Goal: Entertainment & Leisure: Consume media (video, audio)

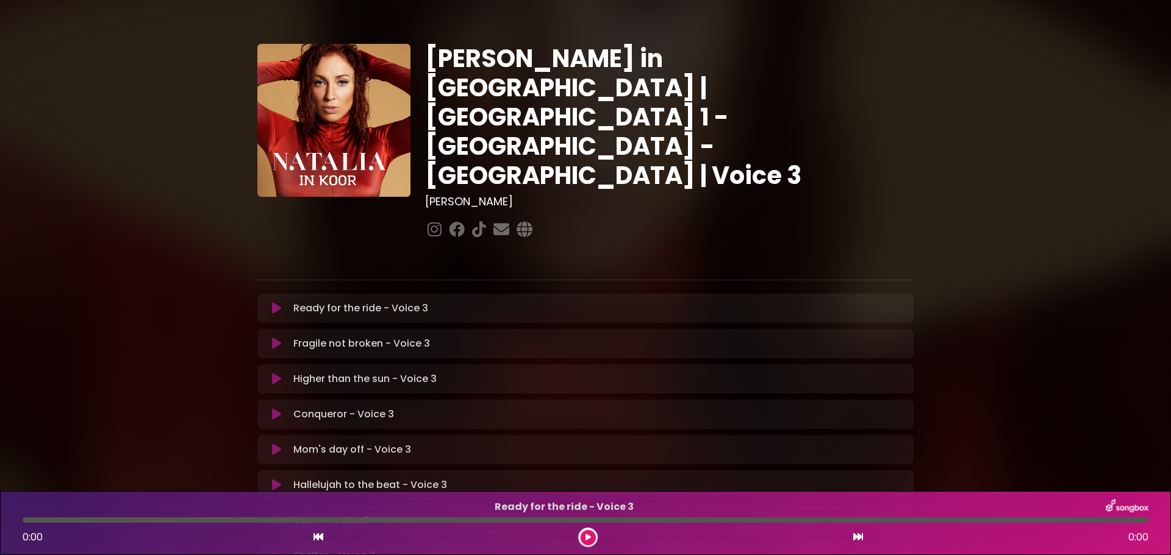
click at [364, 301] on p "Ready for the ride - Voice 3 Loading Track..." at bounding box center [599, 308] width 613 height 15
click at [588, 535] on icon at bounding box center [587, 537] width 5 height 7
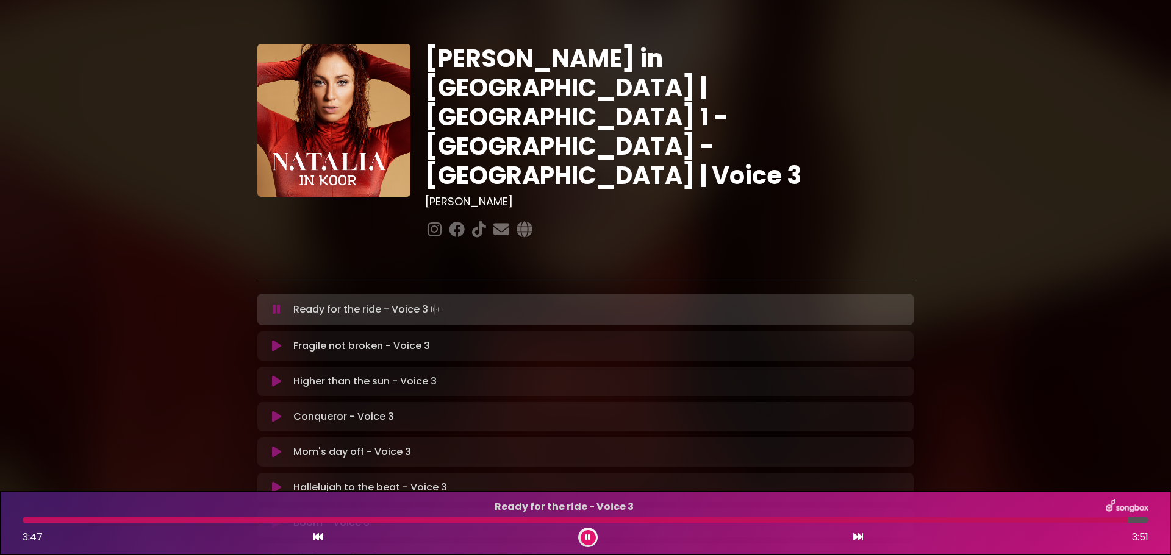
click at [25, 521] on div at bounding box center [575, 520] width 1105 height 5
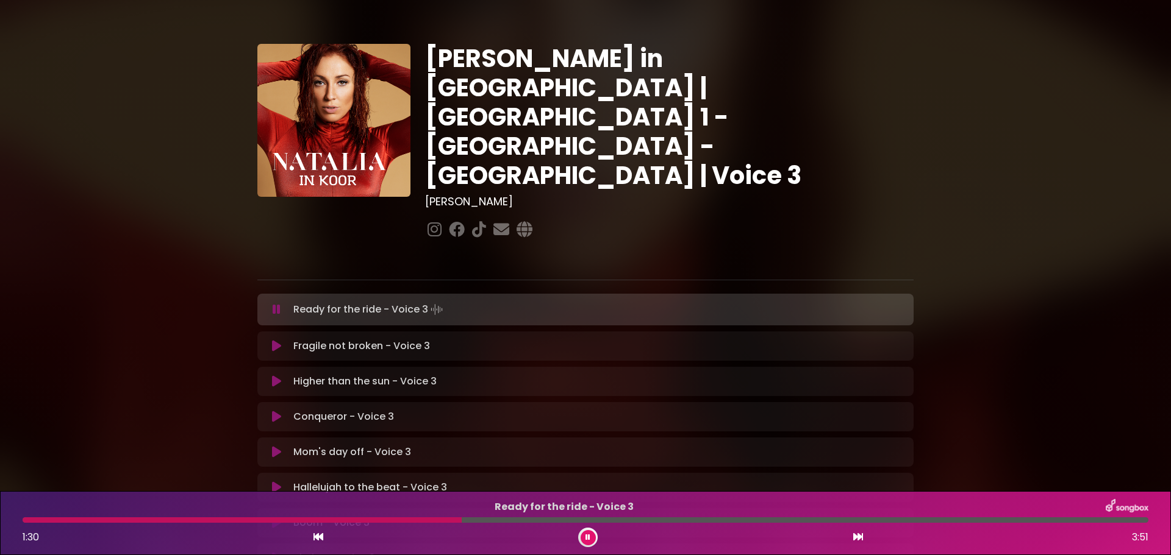
click at [384, 522] on div at bounding box center [242, 520] width 439 height 5
drag, startPoint x: 384, startPoint y: 522, endPoint x: 368, endPoint y: 521, distance: 15.9
click at [368, 521] on div at bounding box center [203, 520] width 361 height 5
click at [368, 521] on div at bounding box center [196, 520] width 346 height 5
click at [479, 519] on div at bounding box center [339, 520] width 632 height 5
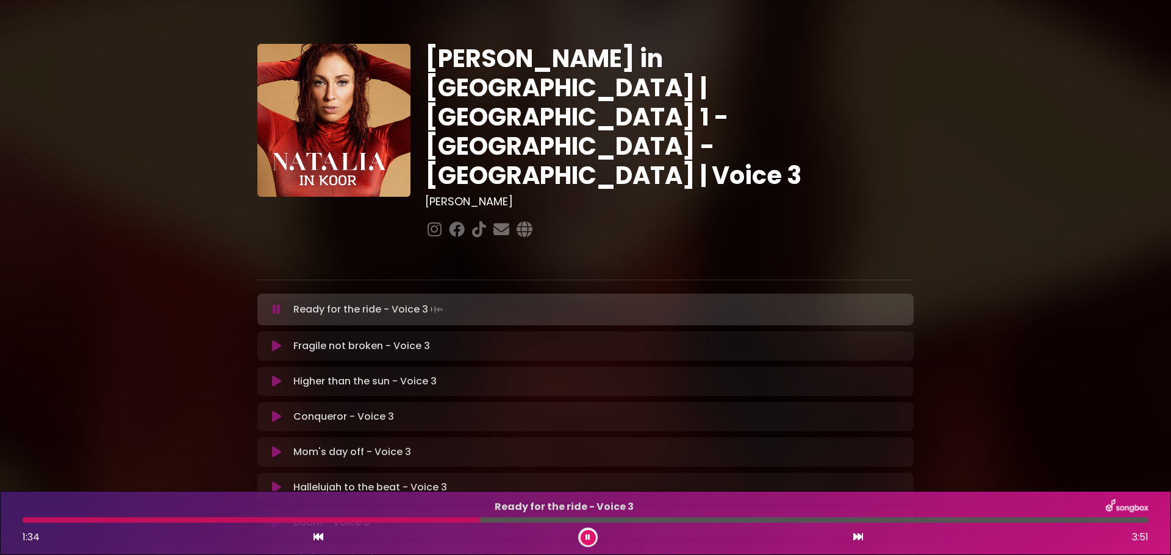
click at [479, 519] on div at bounding box center [251, 520] width 457 height 5
click at [479, 519] on div at bounding box center [333, 520] width 621 height 5
click at [649, 521] on div at bounding box center [396, 520] width 747 height 5
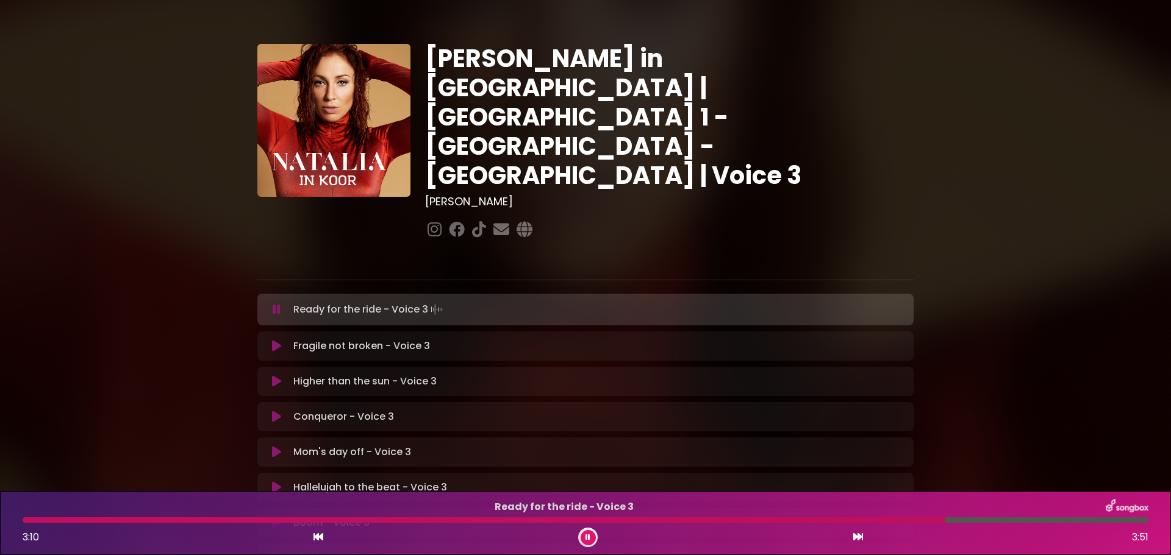
click at [587, 537] on icon at bounding box center [587, 537] width 5 height 7
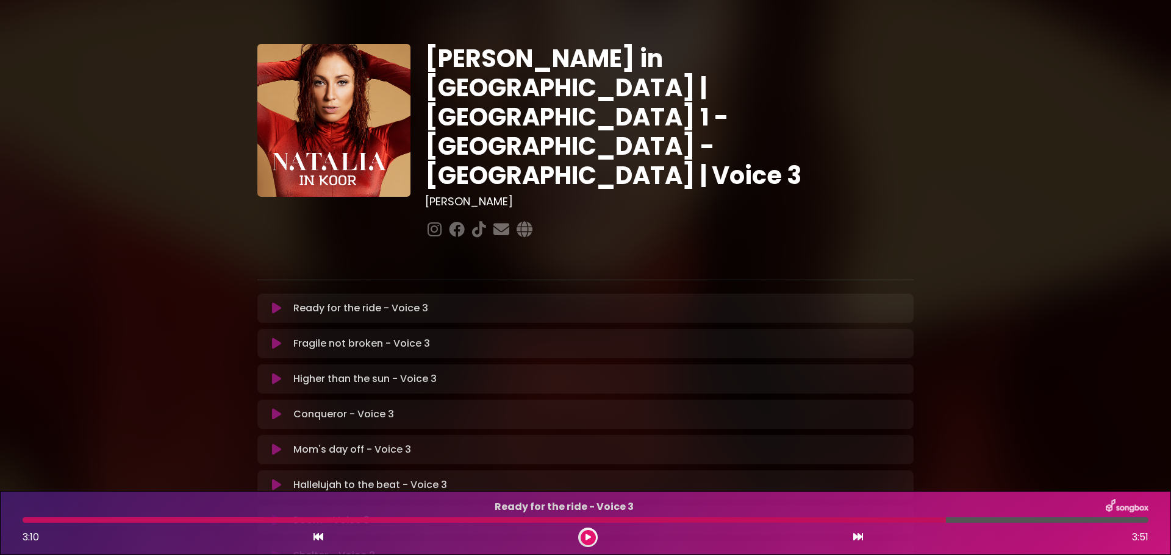
click at [587, 537] on icon at bounding box center [587, 537] width 5 height 7
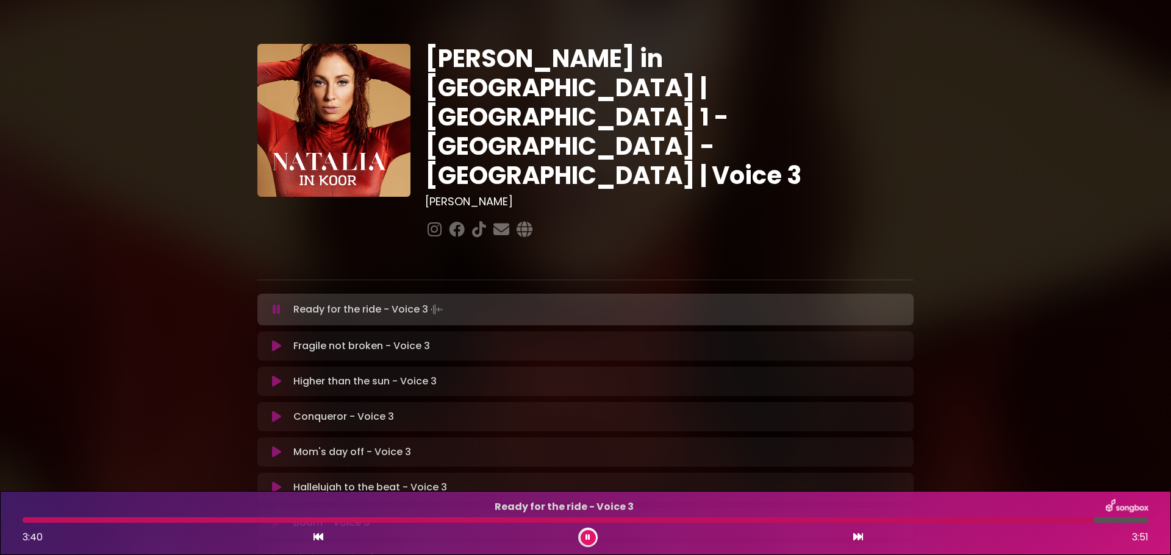
click at [26, 518] on div at bounding box center [558, 520] width 1071 height 5
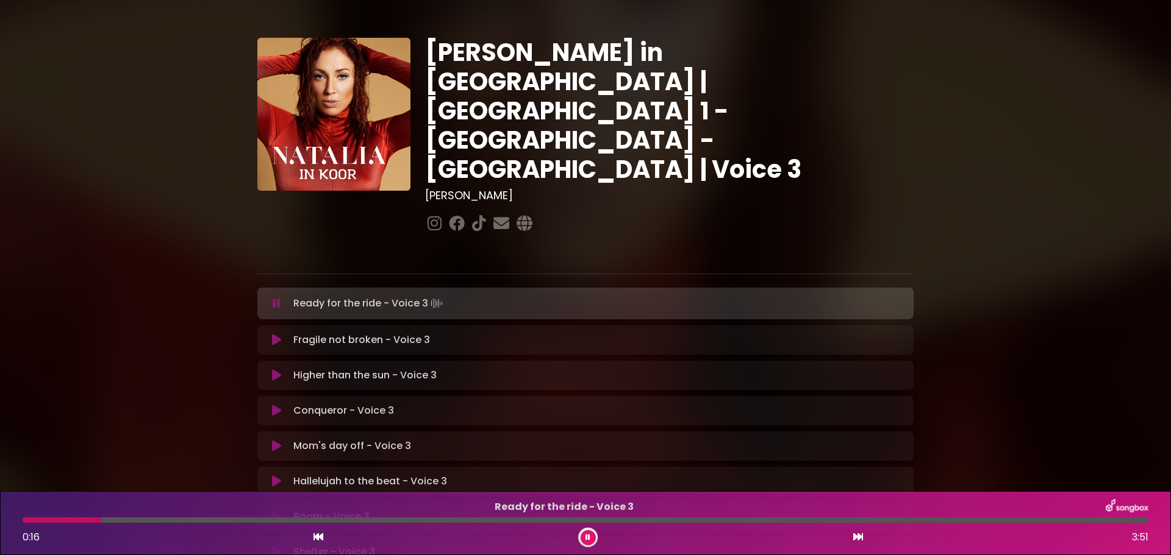
scroll to position [5, 0]
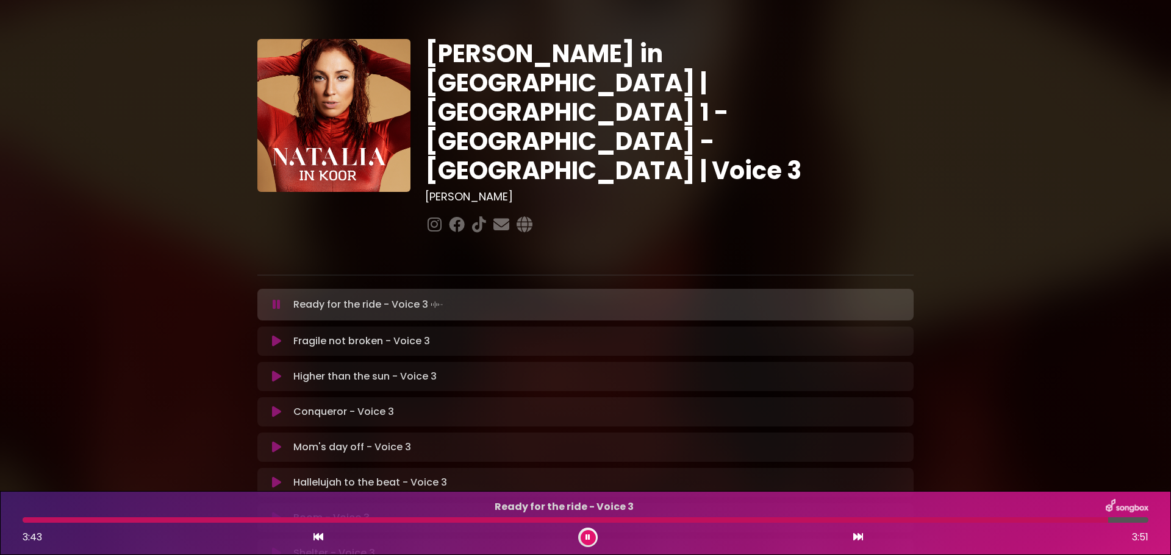
click at [583, 538] on button at bounding box center [587, 537] width 15 height 15
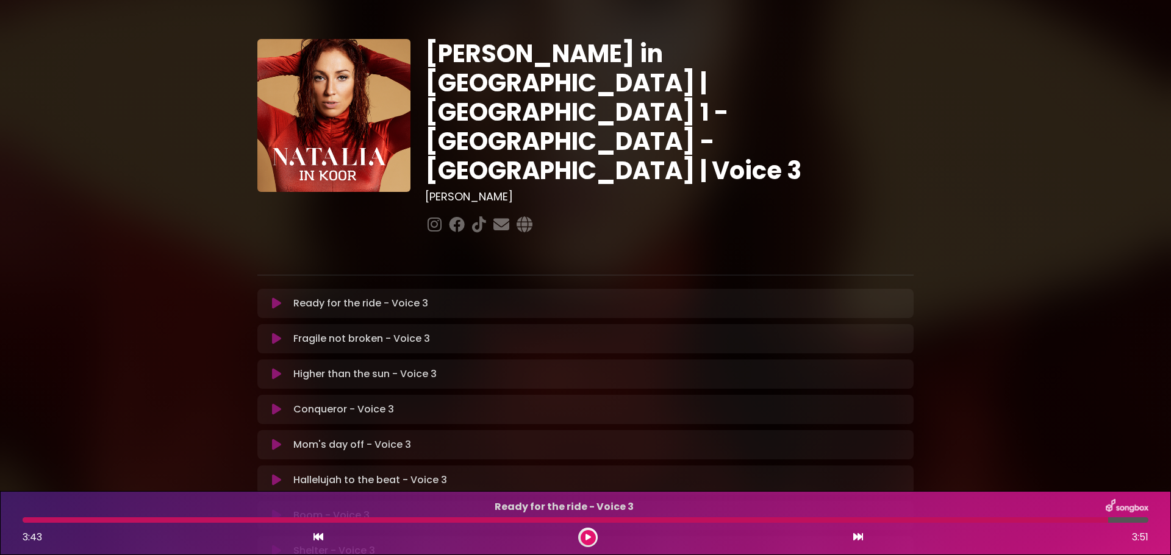
click at [273, 333] on icon at bounding box center [276, 339] width 9 height 12
click at [29, 524] on div "Higher than the sun - Voice 3 2:55 2:55" at bounding box center [585, 523] width 1140 height 48
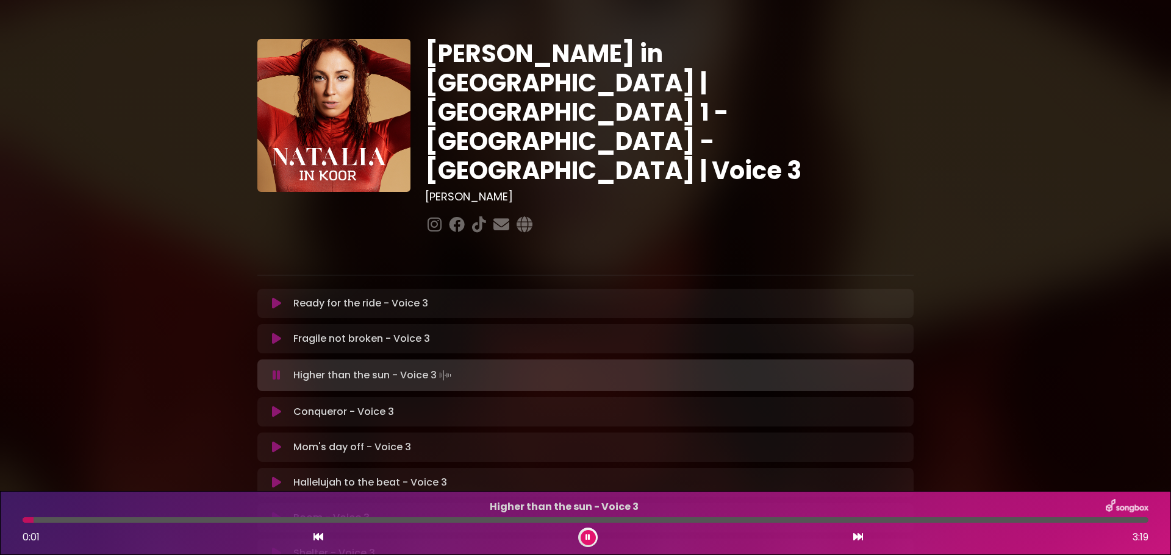
click at [585, 531] on button at bounding box center [587, 537] width 15 height 15
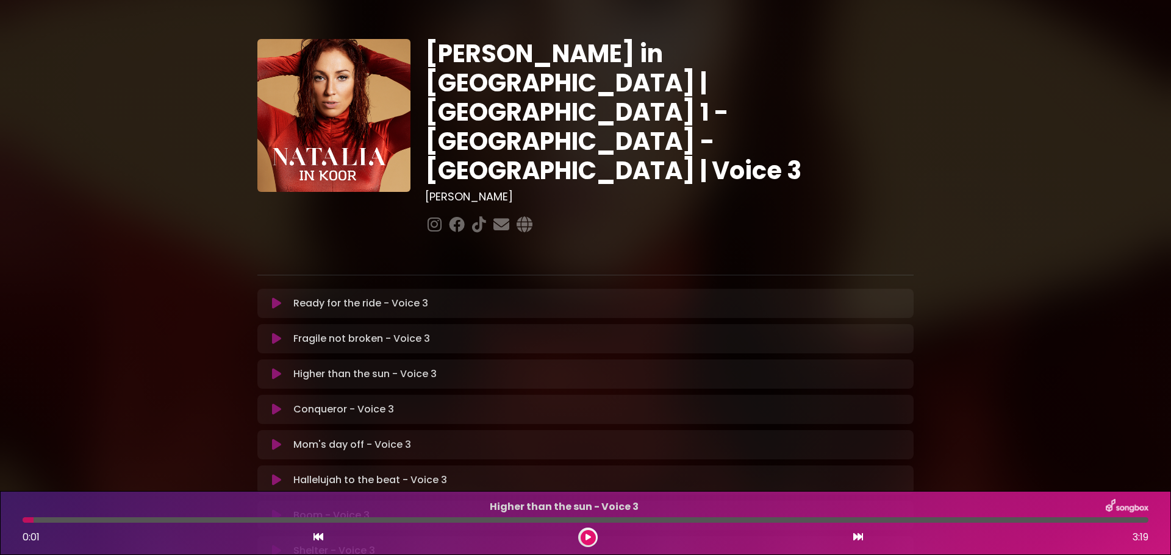
click at [278, 333] on icon at bounding box center [276, 339] width 9 height 12
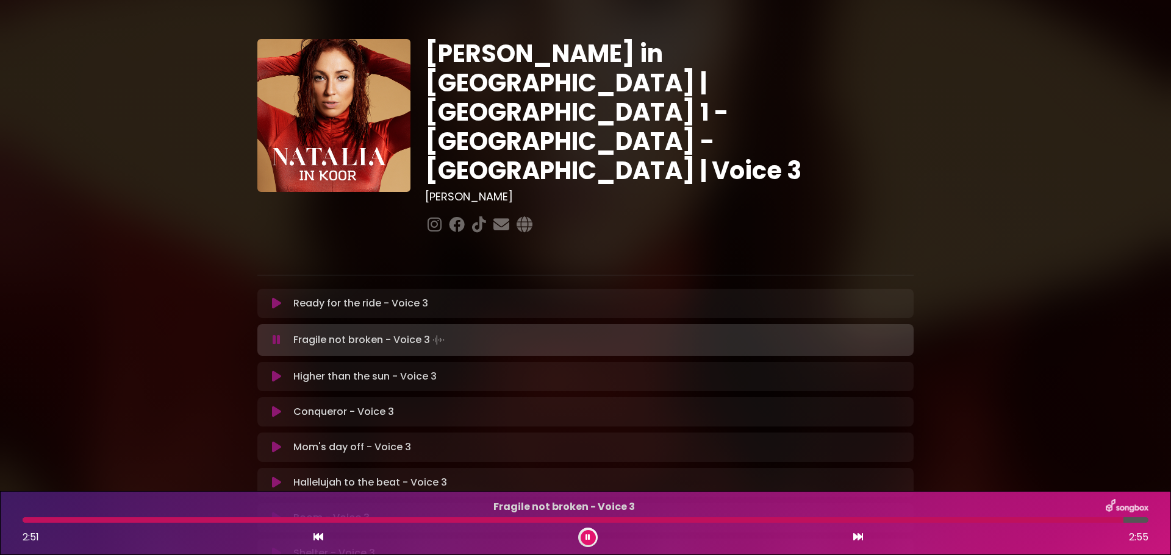
click at [23, 521] on div at bounding box center [573, 520] width 1101 height 5
click at [27, 520] on div at bounding box center [559, 520] width 1072 height 5
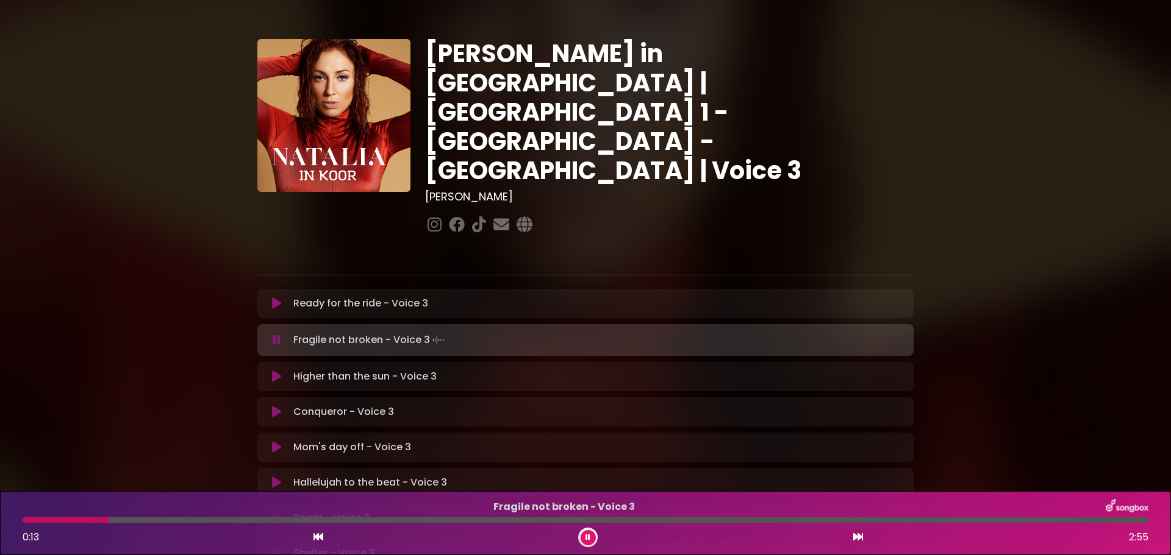
click at [27, 521] on div at bounding box center [66, 520] width 87 height 5
click at [28, 519] on div at bounding box center [57, 520] width 68 height 5
click at [24, 519] on div at bounding box center [244, 520] width 442 height 5
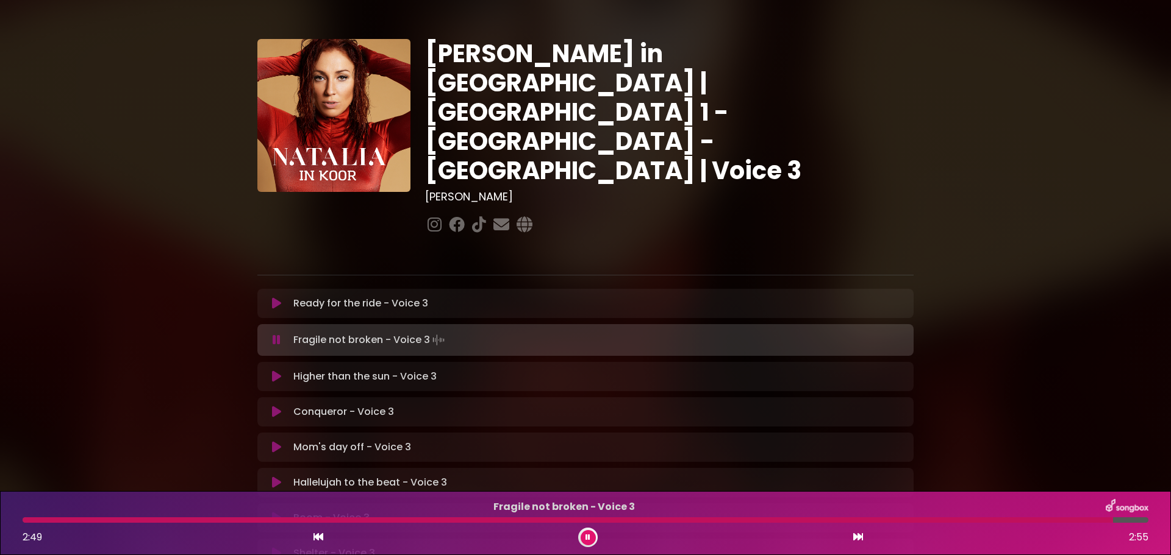
click at [582, 533] on button at bounding box center [587, 537] width 15 height 15
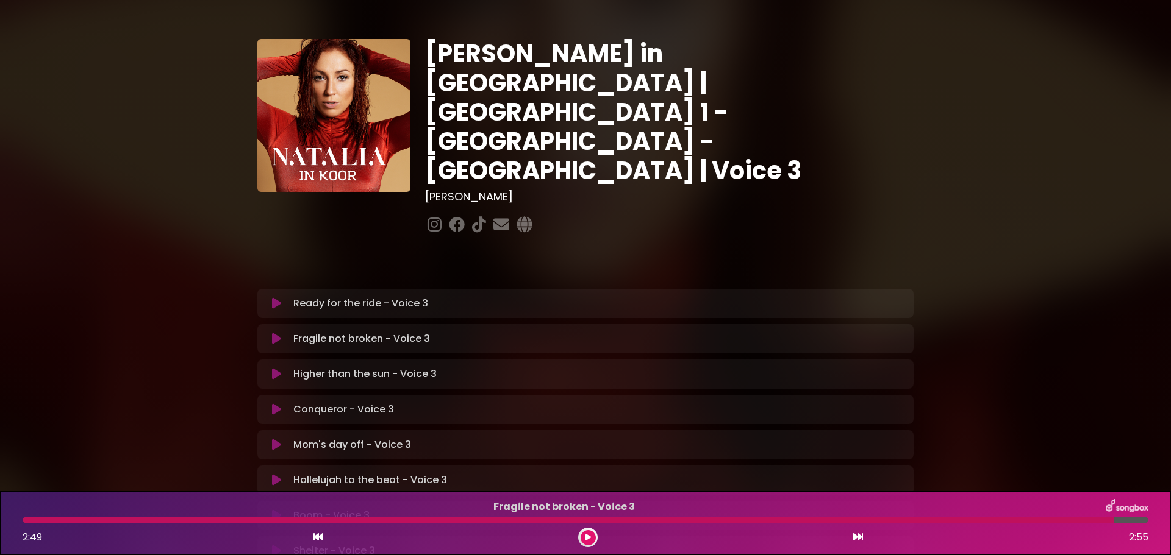
click at [279, 404] on icon at bounding box center [276, 410] width 9 height 12
click at [26, 520] on div at bounding box center [586, 520] width 1126 height 5
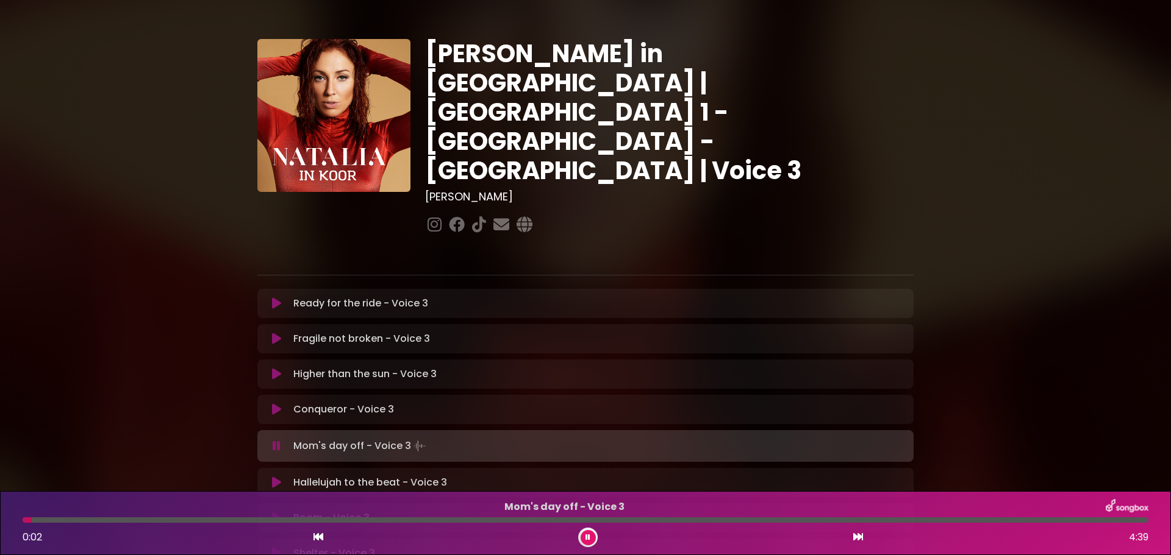
click at [590, 533] on button at bounding box center [587, 537] width 15 height 15
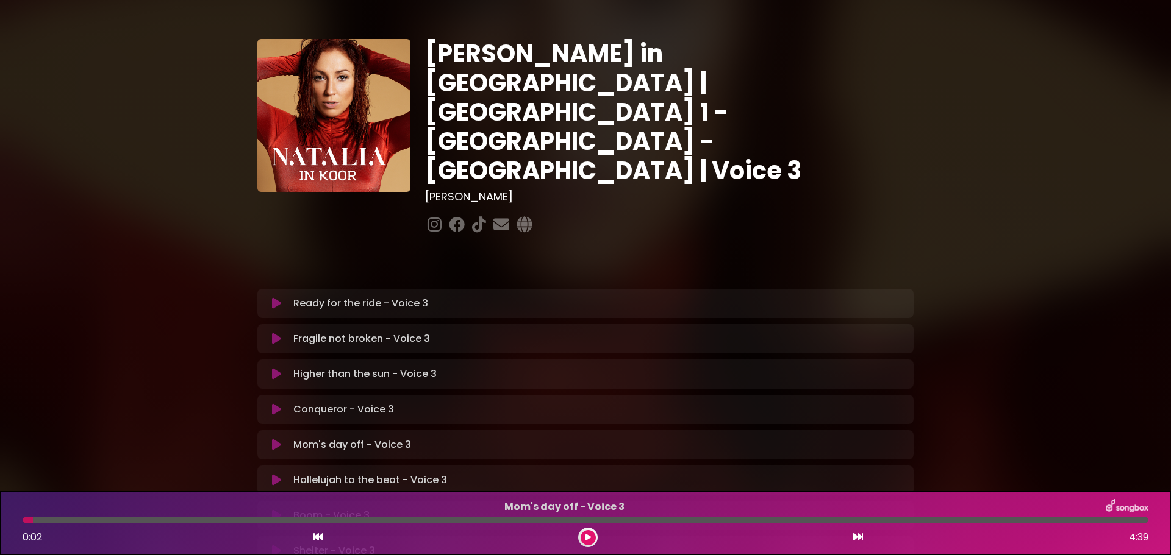
click at [278, 368] on icon at bounding box center [276, 374] width 9 height 12
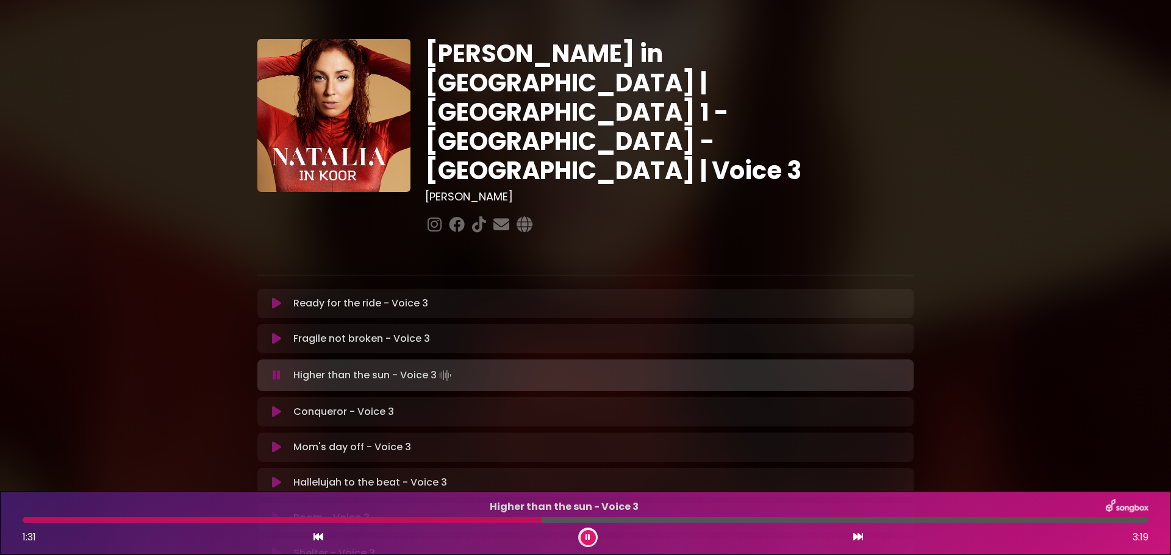
click at [24, 518] on div at bounding box center [282, 520] width 519 height 5
click at [26, 519] on div at bounding box center [269, 520] width 492 height 5
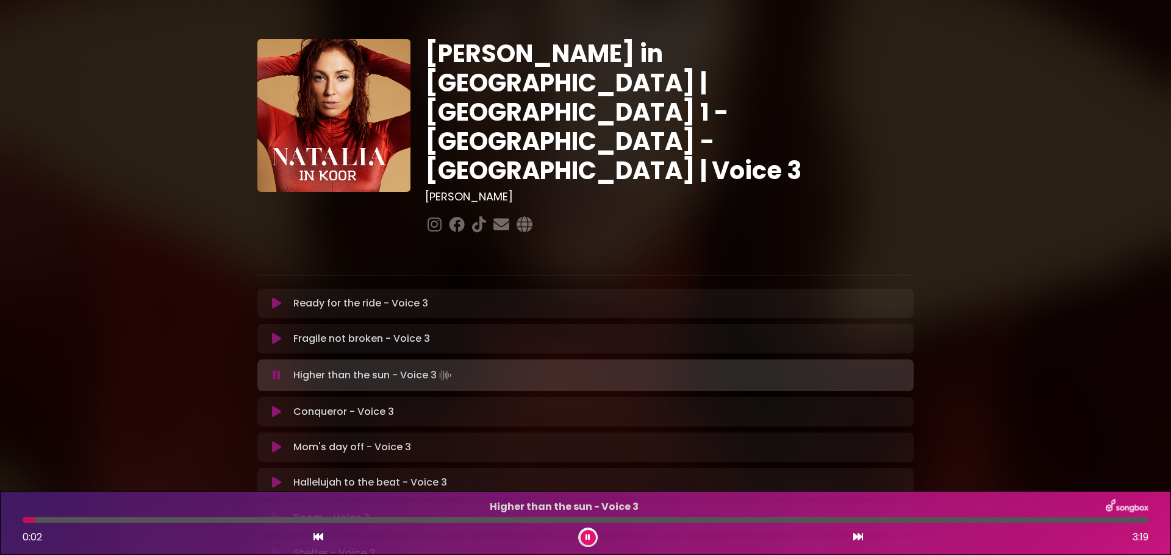
click at [82, 515] on p "Higher than the sun - Voice 3" at bounding box center [564, 507] width 1083 height 15
click at [93, 518] on div at bounding box center [586, 520] width 1126 height 5
click at [202, 520] on div at bounding box center [180, 520] width 315 height 5
click at [202, 520] on div at bounding box center [182, 520] width 319 height 5
click at [202, 520] on div at bounding box center [170, 520] width 294 height 5
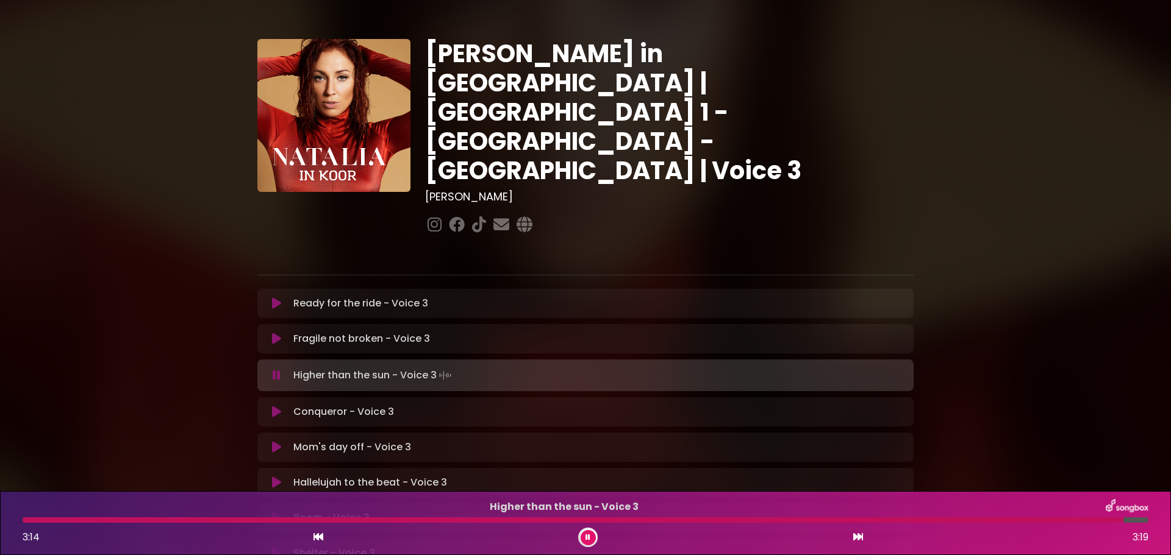
click at [24, 518] on div at bounding box center [573, 520] width 1101 height 5
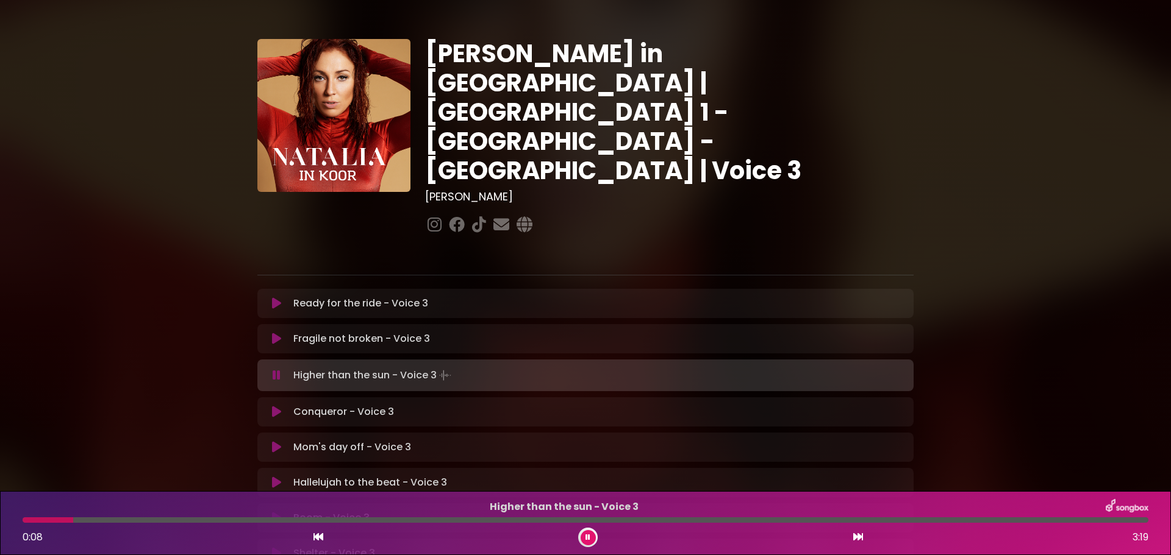
click at [116, 518] on div at bounding box center [586, 520] width 1126 height 5
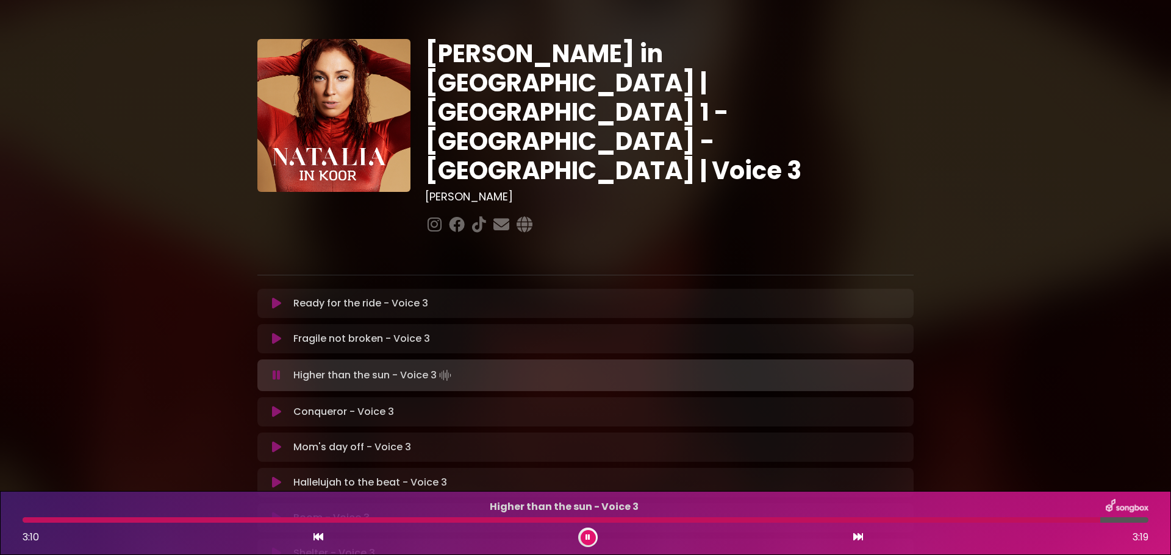
click at [580, 532] on div at bounding box center [588, 538] width 20 height 20
click at [587, 533] on button at bounding box center [587, 537] width 15 height 15
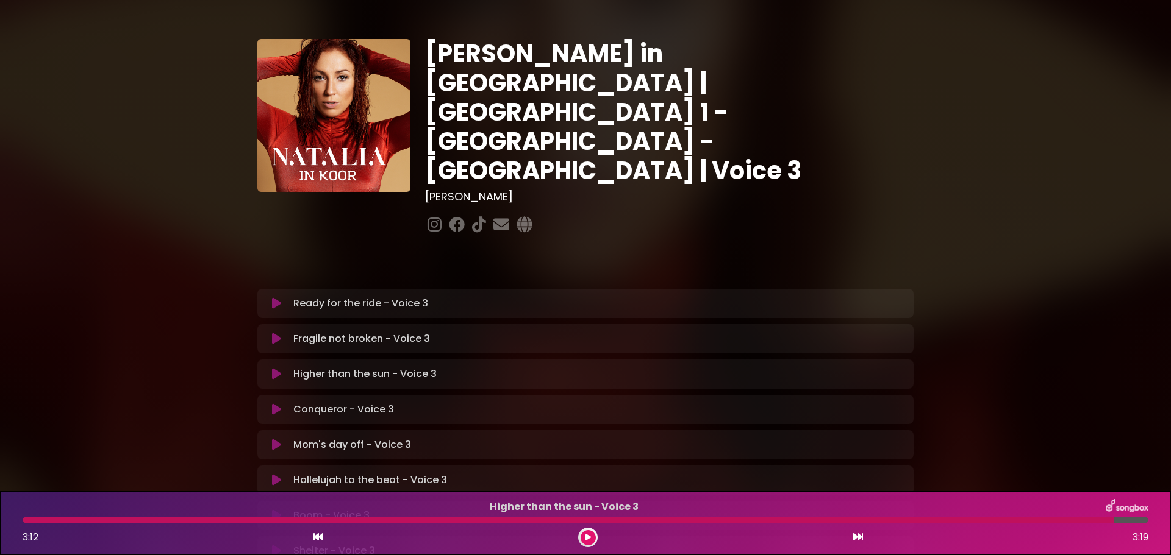
click at [276, 404] on icon at bounding box center [276, 410] width 9 height 12
click at [27, 519] on div at bounding box center [586, 520] width 1126 height 5
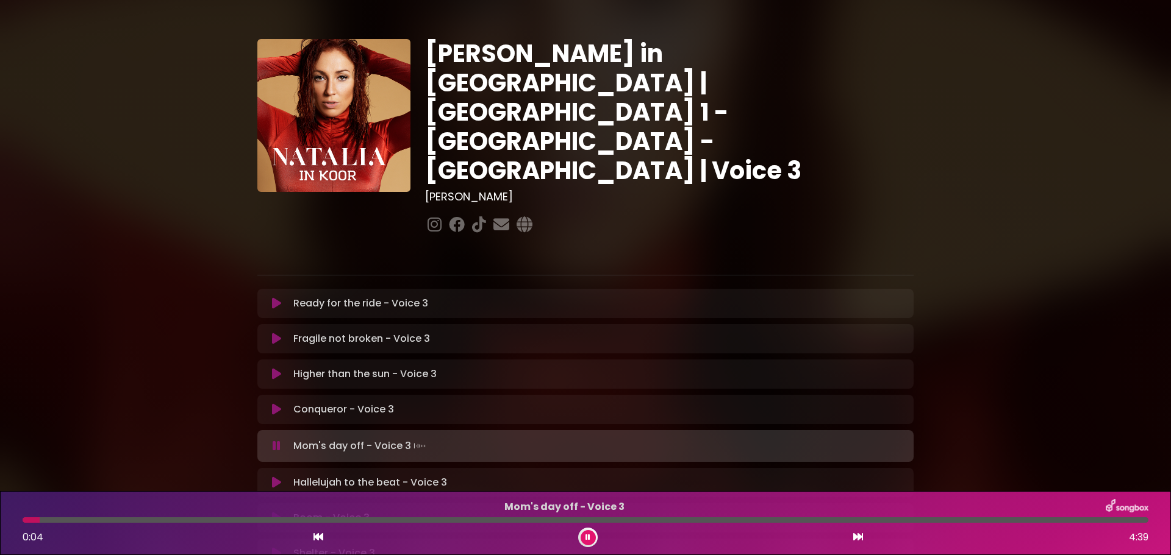
click at [587, 539] on icon at bounding box center [587, 537] width 5 height 7
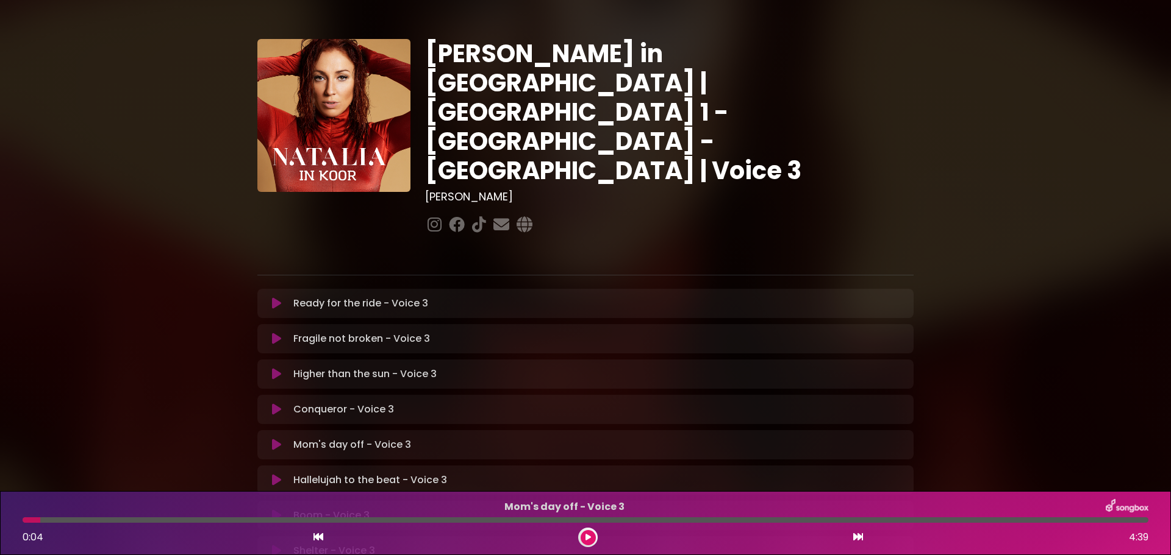
click at [277, 404] on icon at bounding box center [276, 410] width 9 height 12
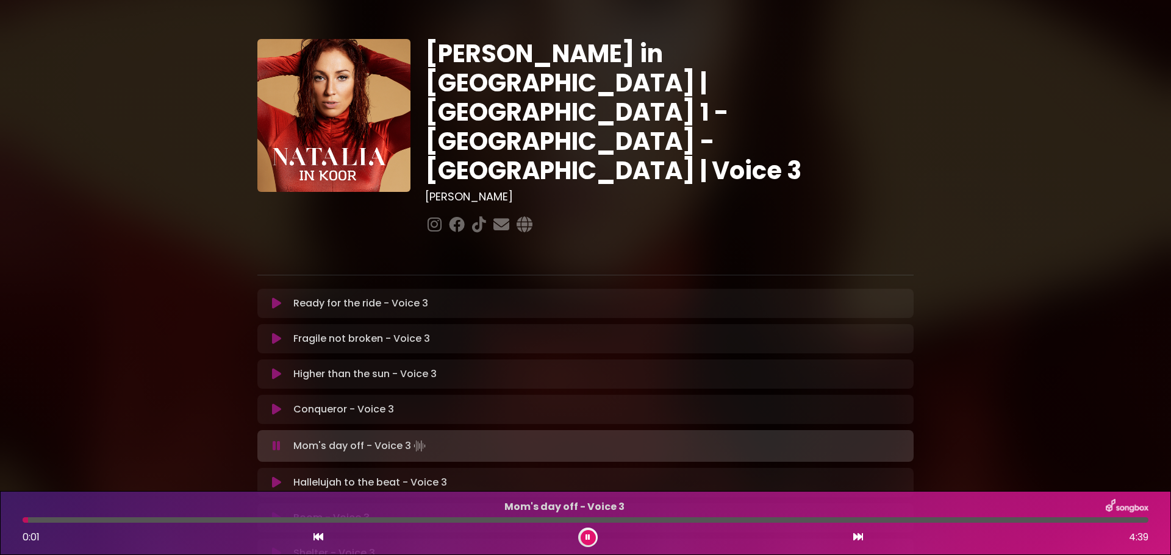
click at [585, 537] on icon at bounding box center [587, 537] width 5 height 7
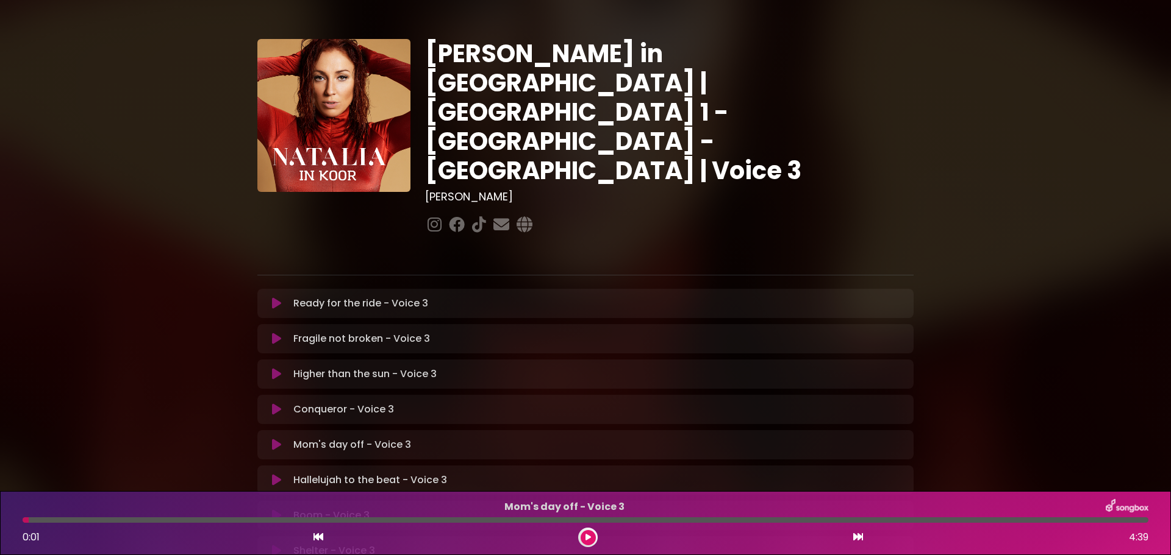
click at [276, 404] on icon at bounding box center [276, 410] width 9 height 12
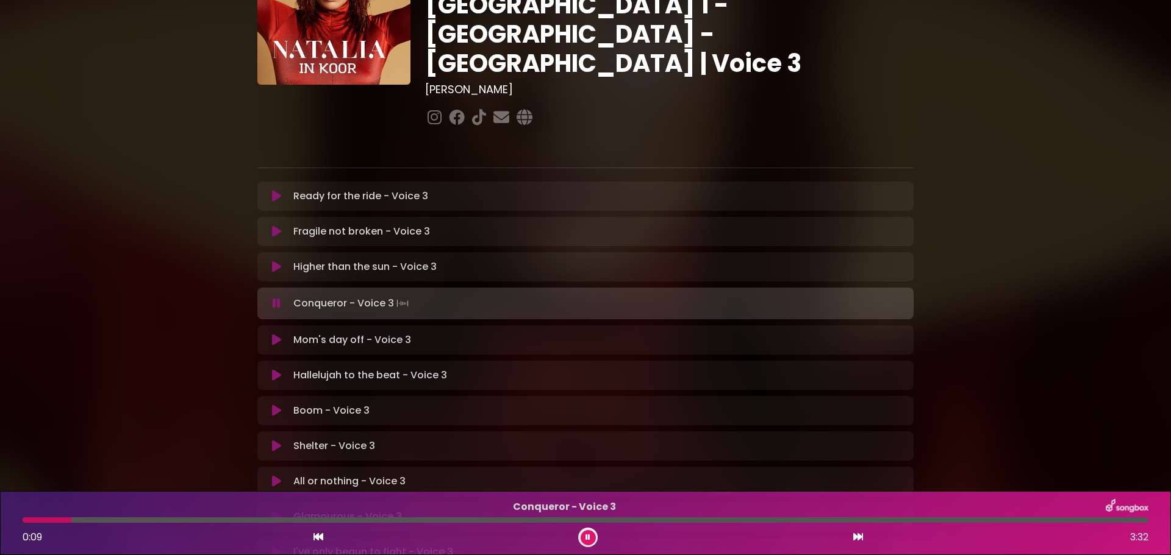
scroll to position [112, 0]
click at [169, 517] on div "Conqueror - Voice 3 0:15 3:32" at bounding box center [585, 523] width 1140 height 48
click at [185, 519] on div at bounding box center [586, 520] width 1126 height 5
click at [185, 519] on div at bounding box center [178, 520] width 310 height 5
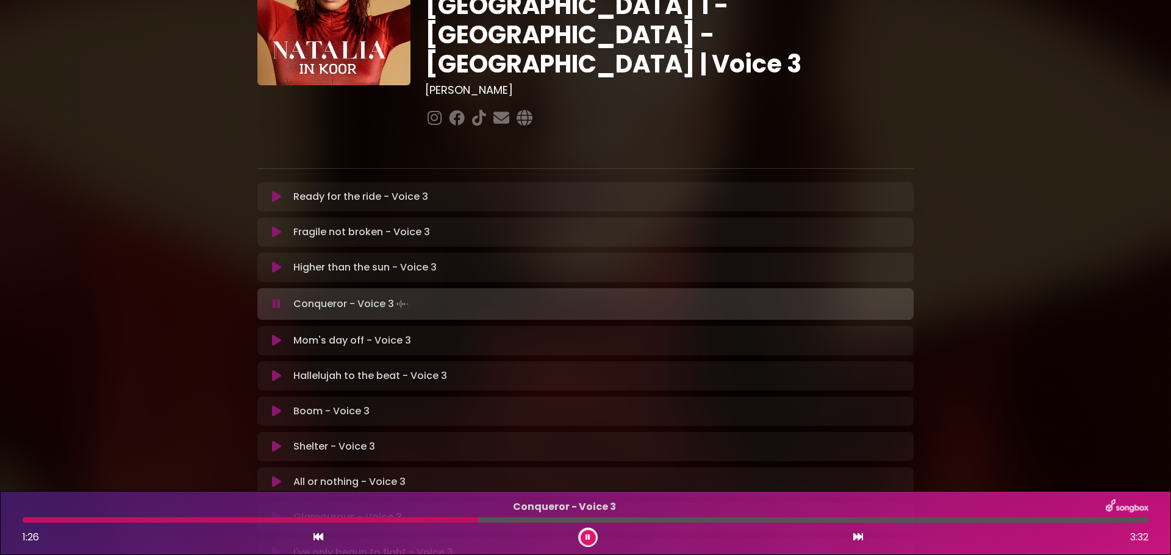
click at [588, 536] on icon at bounding box center [587, 537] width 5 height 7
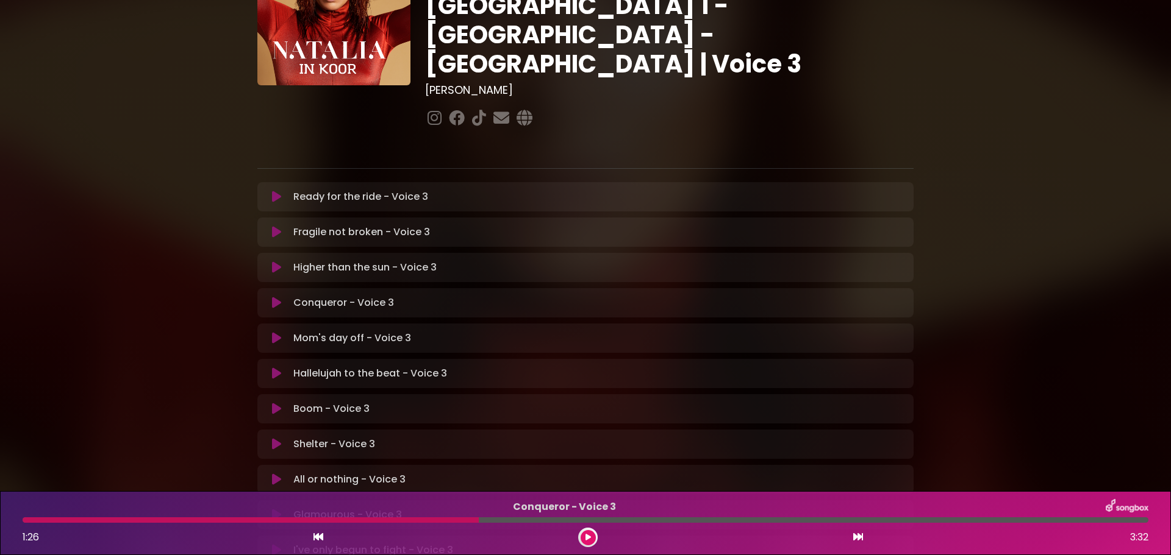
click at [347, 523] on div "Conqueror - Voice 3 1:26 3:32" at bounding box center [585, 523] width 1140 height 48
click at [329, 515] on div "Conqueror - Voice 3 1:26 3:32" at bounding box center [585, 523] width 1140 height 48
click at [328, 518] on div at bounding box center [251, 520] width 456 height 5
click at [326, 519] on div at bounding box center [251, 520] width 456 height 5
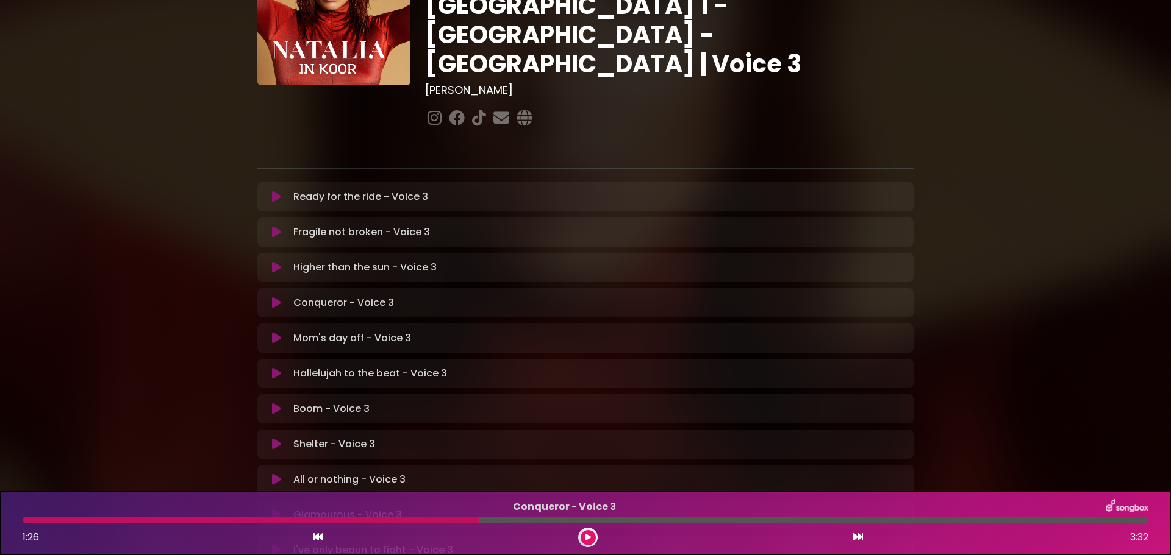
click at [388, 523] on div "Conqueror - Voice 3 1:26 3:32" at bounding box center [585, 523] width 1140 height 48
click at [283, 522] on div at bounding box center [251, 520] width 456 height 5
click at [273, 518] on div at bounding box center [251, 520] width 456 height 5
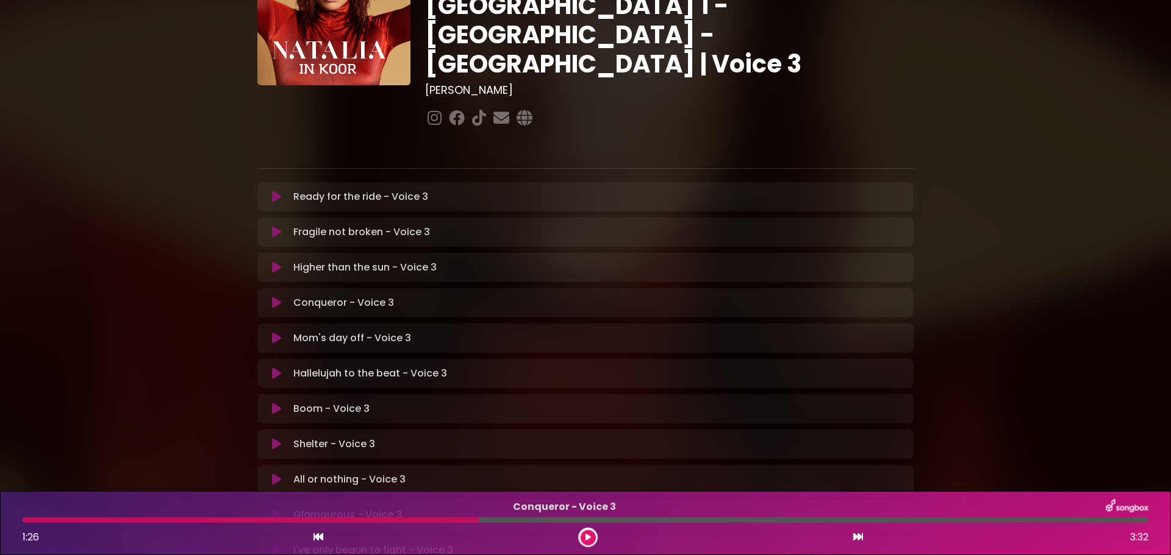
click at [273, 518] on div at bounding box center [251, 520] width 456 height 5
click at [316, 515] on div "Conqueror - Voice 3" at bounding box center [585, 507] width 1140 height 16
click at [587, 532] on button at bounding box center [587, 537] width 15 height 15
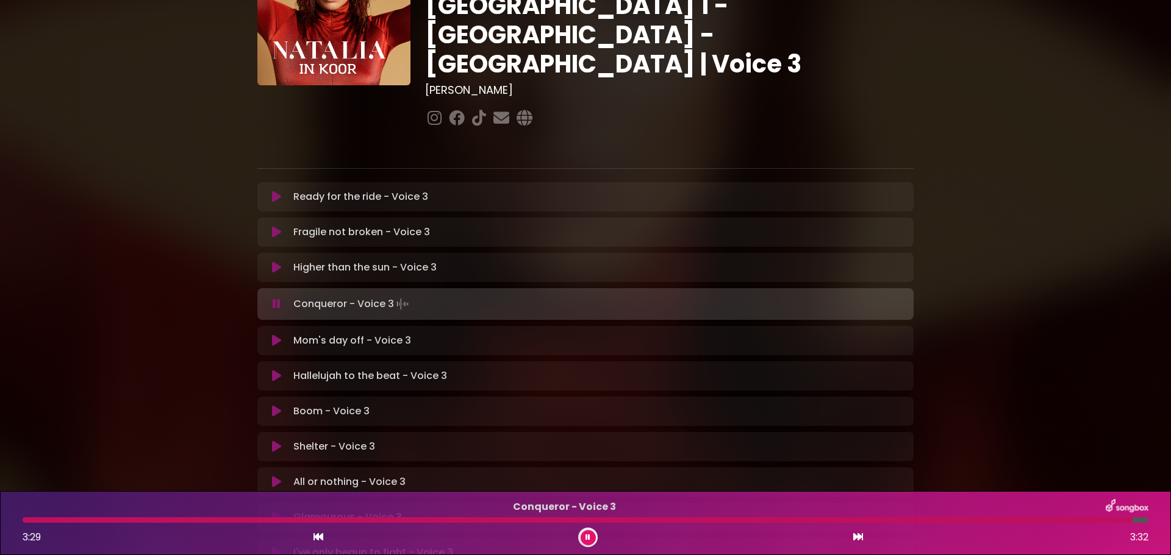
click at [589, 535] on icon at bounding box center [587, 537] width 5 height 7
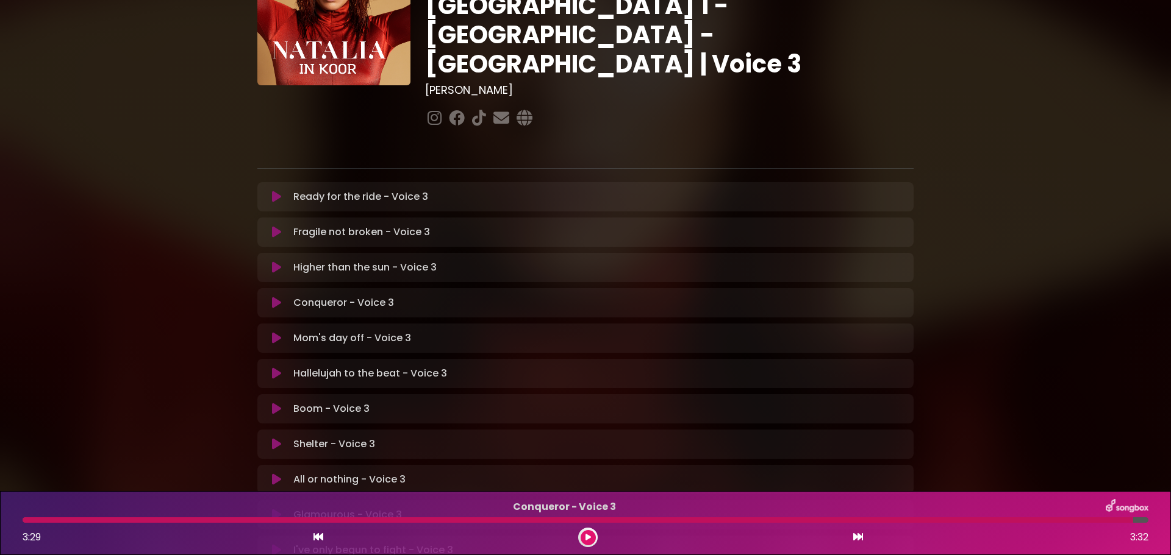
click at [276, 332] on icon at bounding box center [276, 338] width 9 height 12
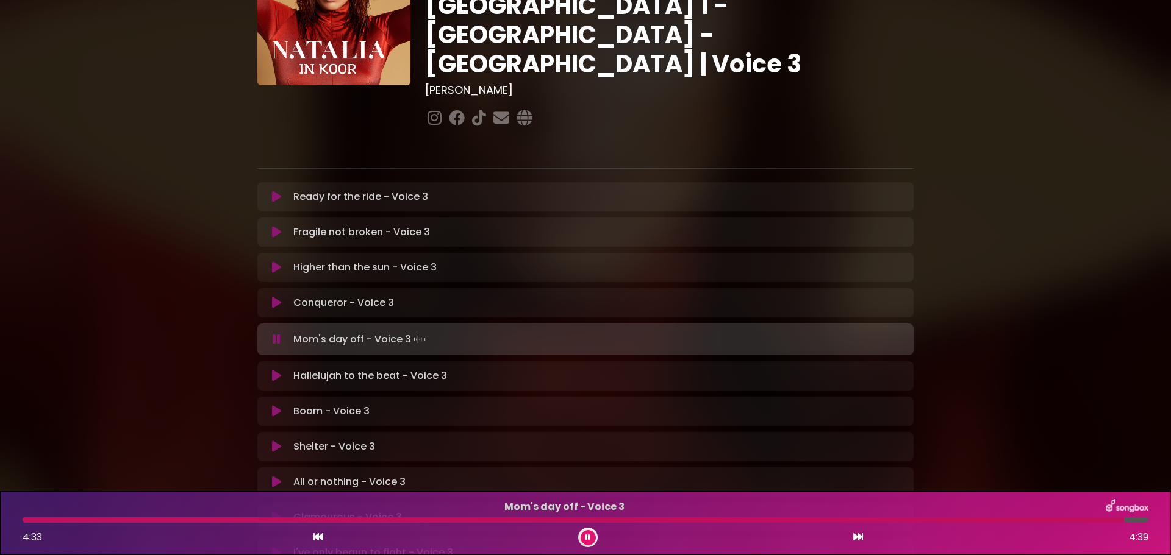
click at [24, 524] on div "Mom's day off - Voice 3 4:33 4:39" at bounding box center [585, 523] width 1140 height 48
click at [26, 519] on div at bounding box center [579, 520] width 1112 height 5
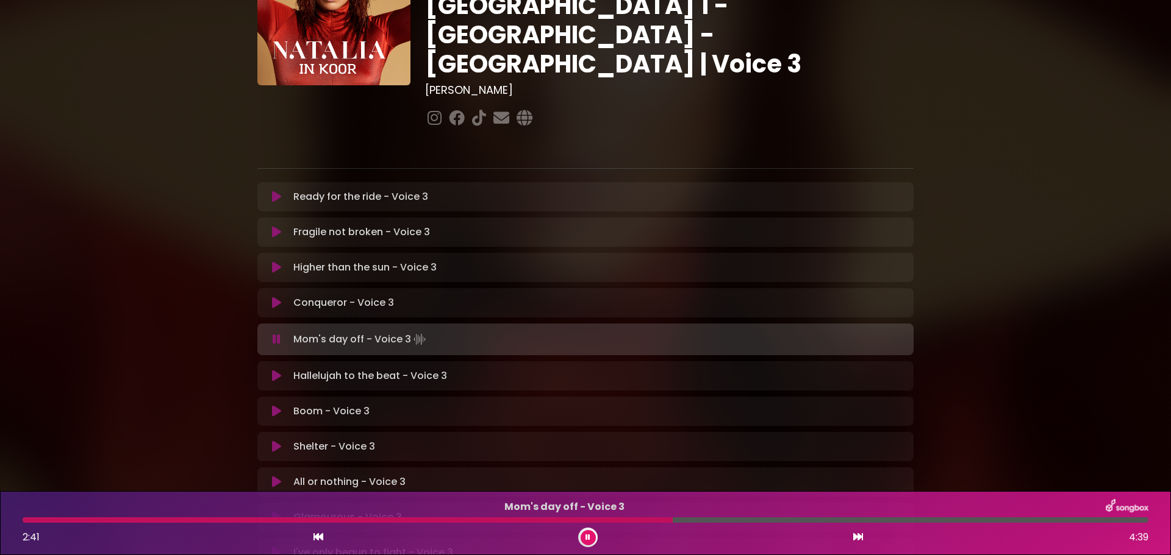
click at [588, 537] on icon at bounding box center [587, 537] width 5 height 7
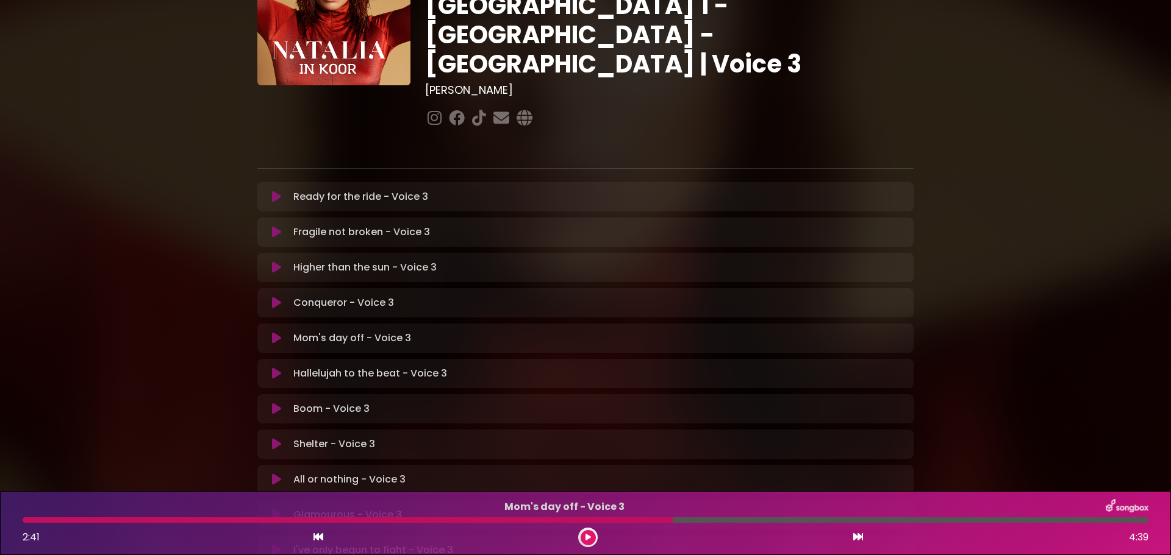
click at [807, 517] on div "Mom's day off - Voice 3 2:41 4:39" at bounding box center [585, 523] width 1140 height 48
click at [805, 521] on div at bounding box center [586, 520] width 1126 height 5
click at [785, 521] on div at bounding box center [586, 520] width 1126 height 5
click at [590, 540] on icon at bounding box center [587, 537] width 5 height 7
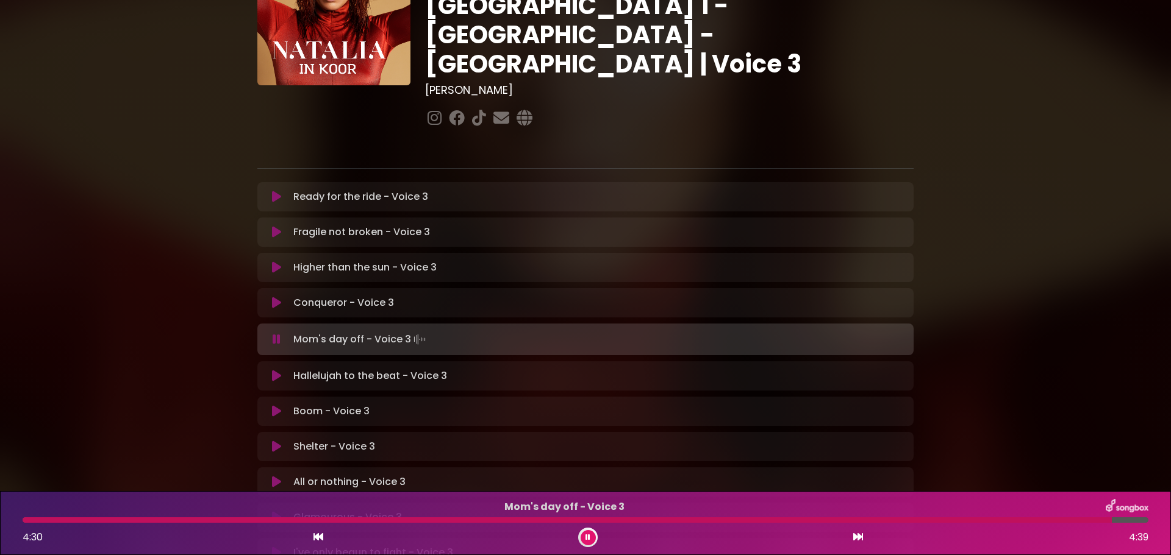
click at [585, 537] on icon at bounding box center [587, 537] width 5 height 7
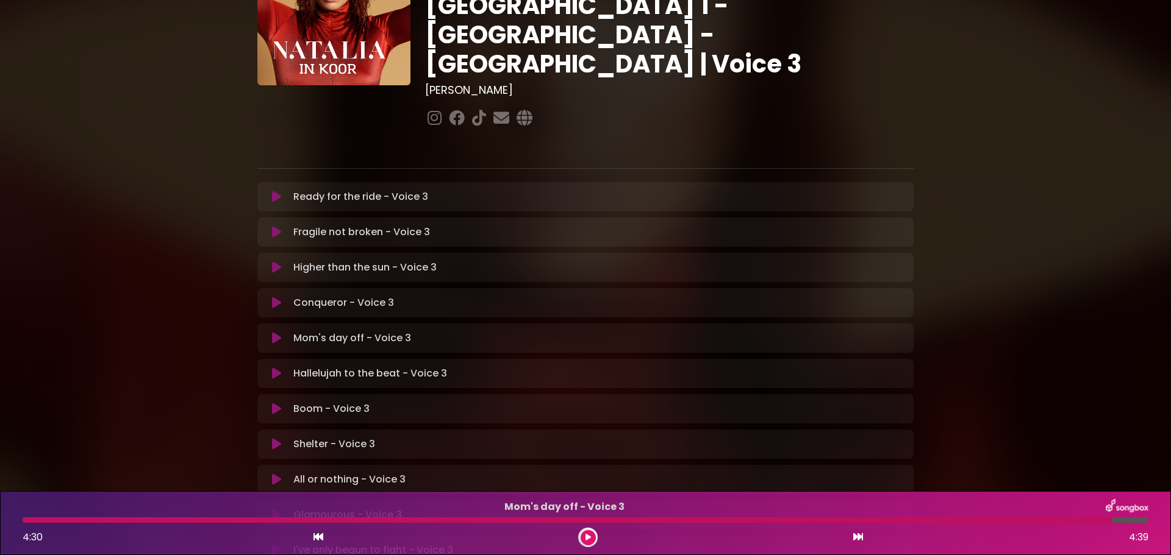
click at [279, 368] on icon at bounding box center [276, 374] width 9 height 12
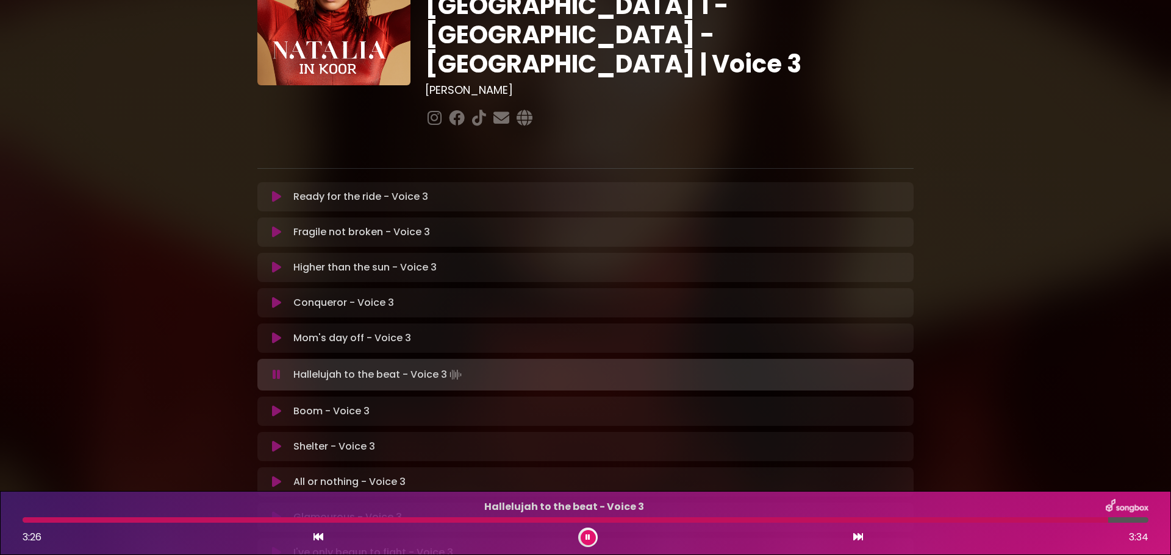
click at [25, 517] on div "Hallelujah to the beat - Voice 3 3:26 3:34" at bounding box center [585, 523] width 1140 height 48
click at [25, 517] on div "Hallelujah to the beat - Voice 3 3:28 3:34" at bounding box center [585, 523] width 1140 height 48
click at [32, 521] on div at bounding box center [575, 520] width 1105 height 5
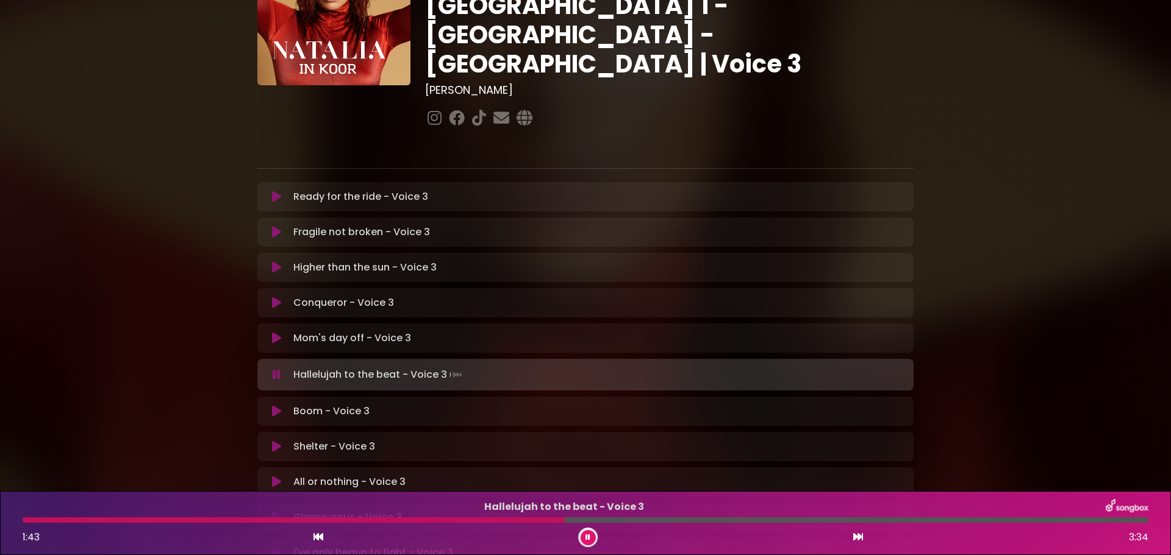
click at [424, 521] on div at bounding box center [294, 520] width 542 height 5
click at [424, 521] on div at bounding box center [332, 520] width 618 height 5
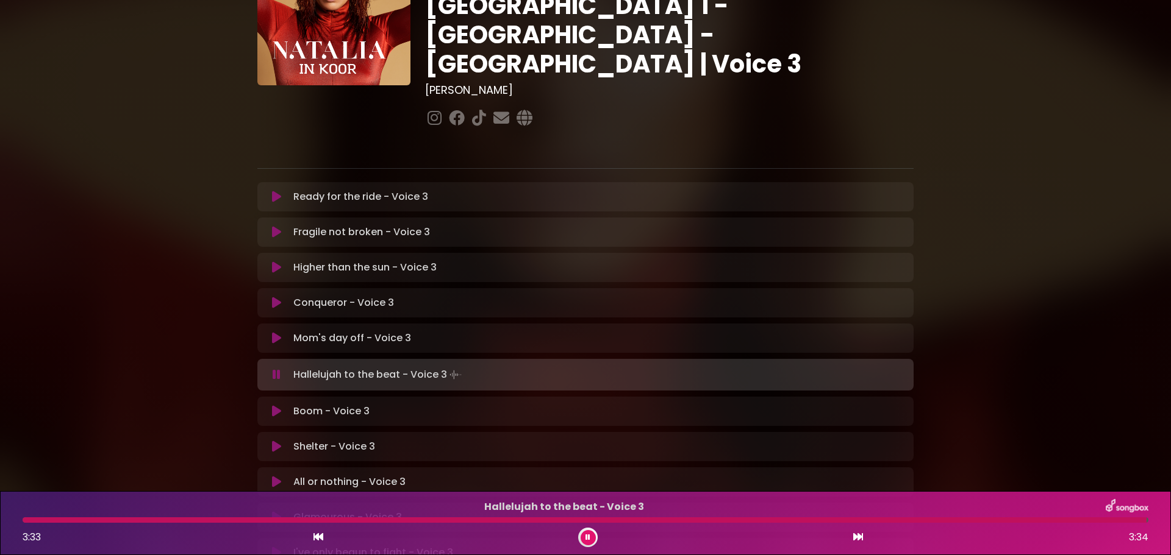
click at [590, 540] on button at bounding box center [587, 537] width 15 height 15
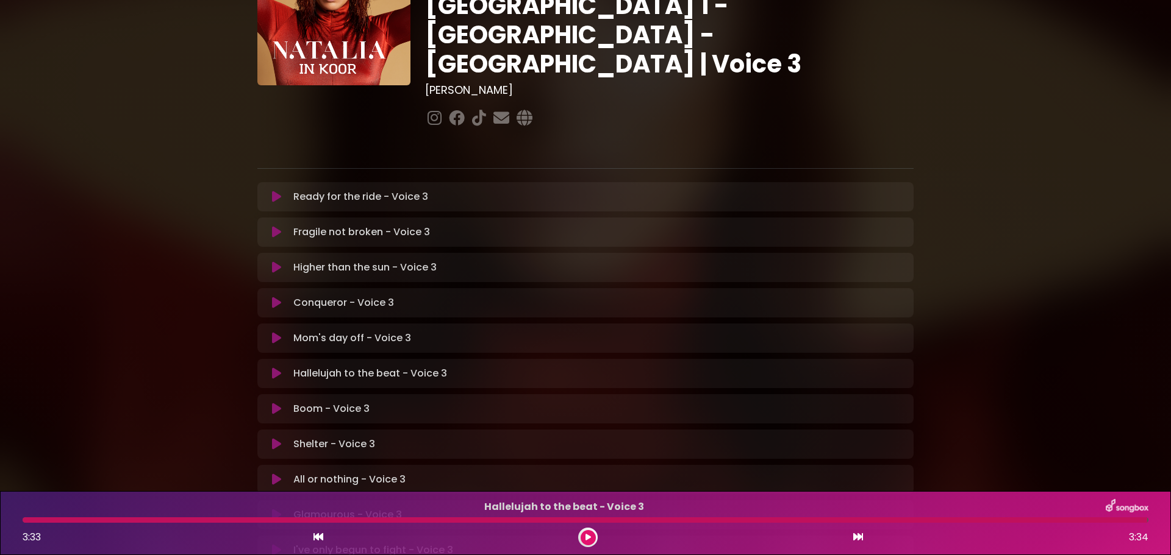
click at [273, 438] on icon at bounding box center [276, 444] width 9 height 12
click at [281, 474] on button at bounding box center [277, 480] width 24 height 12
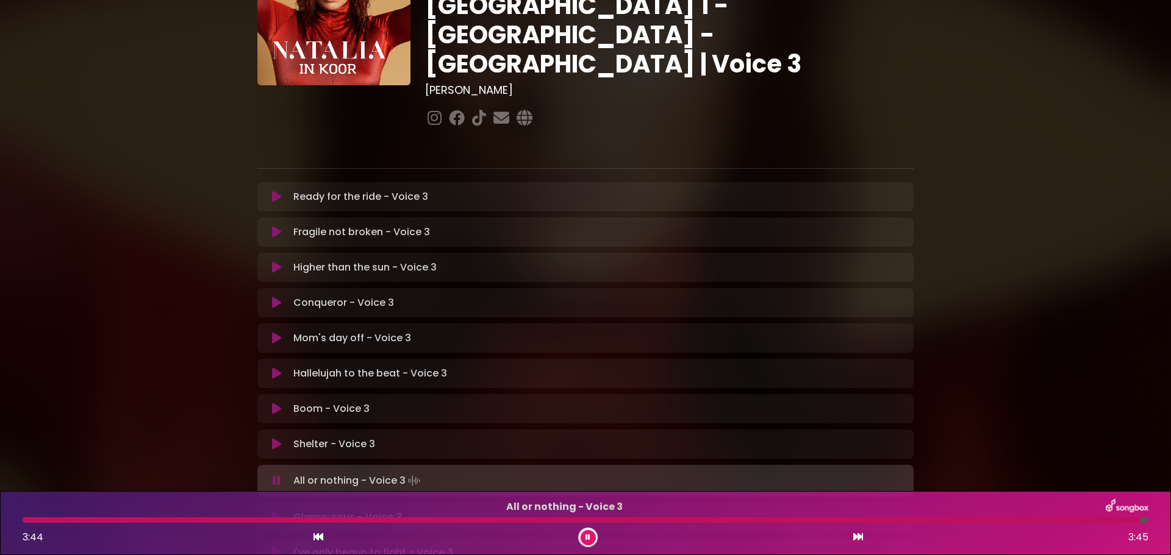
scroll to position [145, 0]
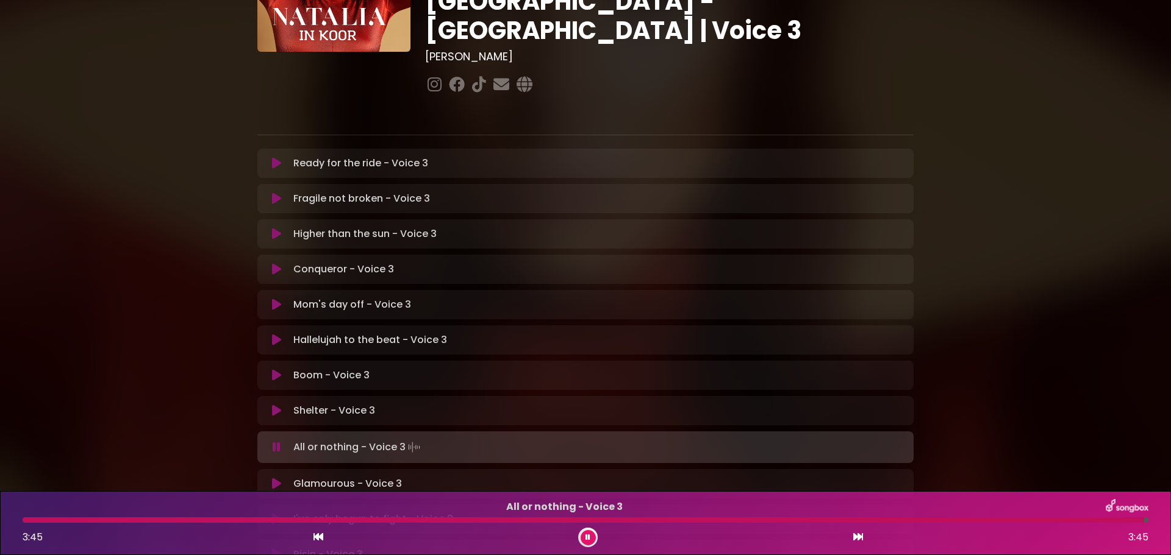
click at [281, 478] on button at bounding box center [277, 484] width 24 height 12
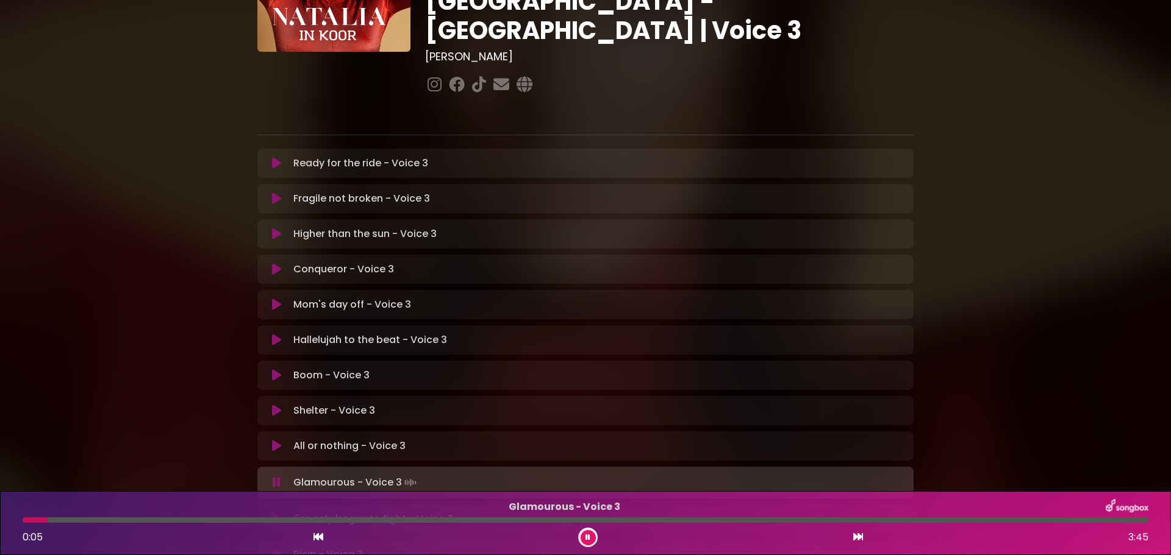
click at [129, 525] on div "Glamourous - Voice 3 0:05 3:45" at bounding box center [585, 523] width 1140 height 48
click at [129, 525] on div "Glamourous - Voice 3 0:06 3:45" at bounding box center [585, 523] width 1140 height 48
click at [135, 522] on div at bounding box center [586, 520] width 1126 height 5
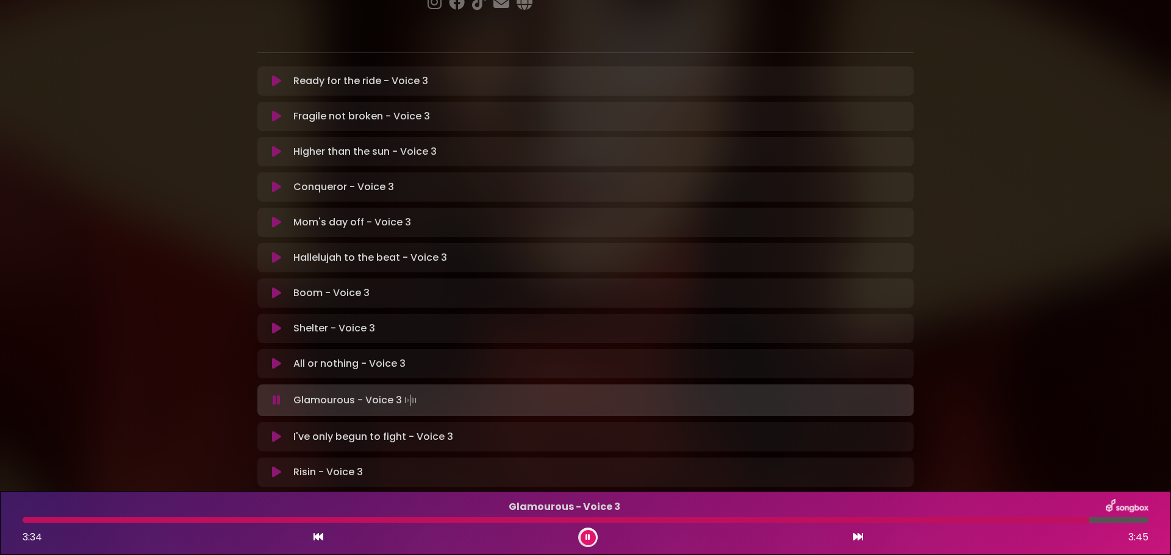
scroll to position [229, 0]
click at [277, 429] on icon at bounding box center [276, 435] width 9 height 12
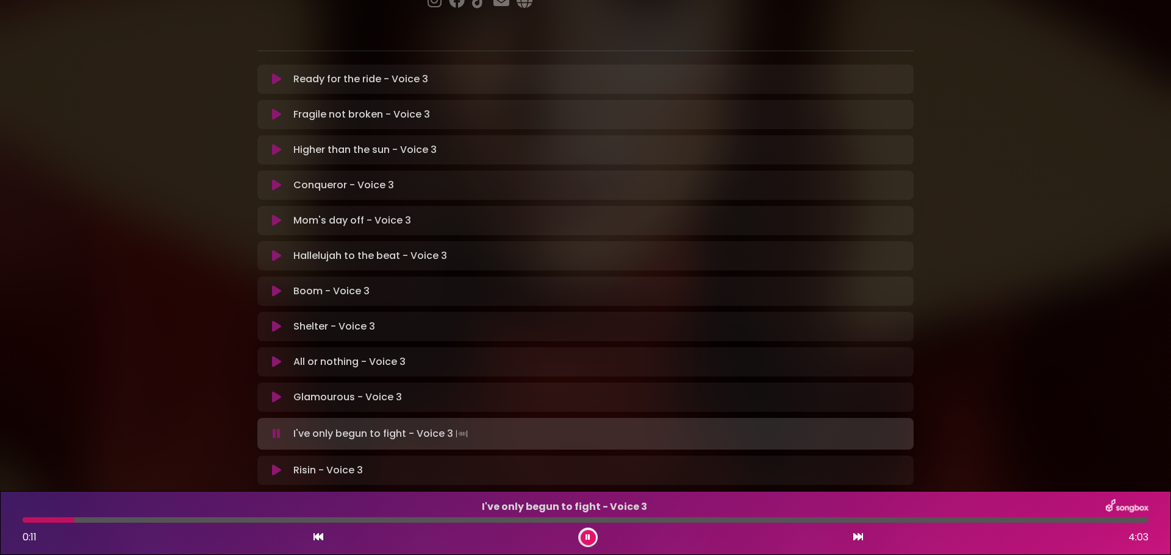
click at [134, 518] on div at bounding box center [586, 520] width 1126 height 5
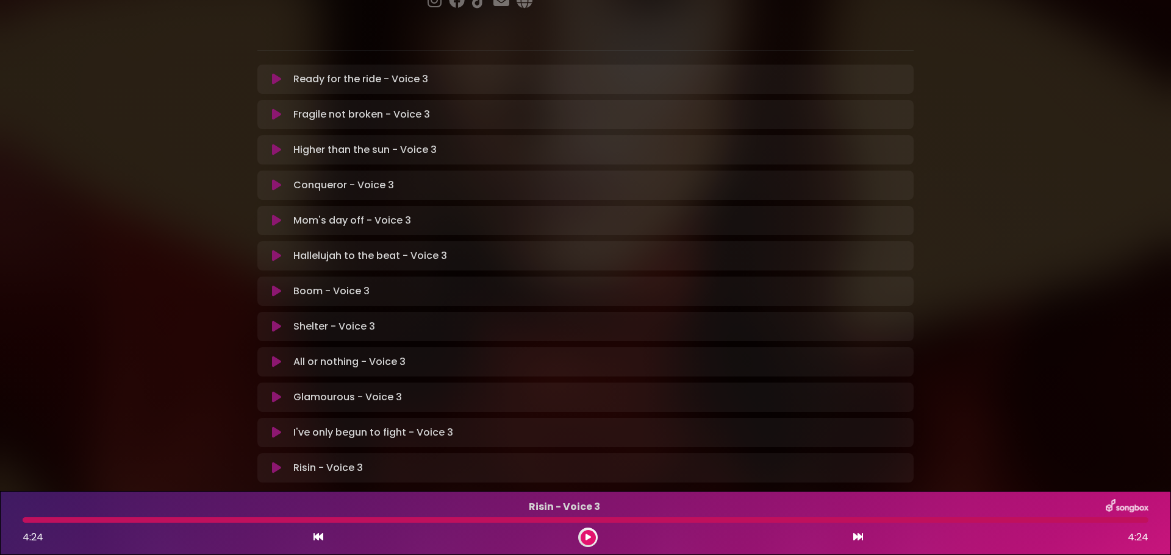
click at [581, 538] on button at bounding box center [587, 537] width 15 height 15
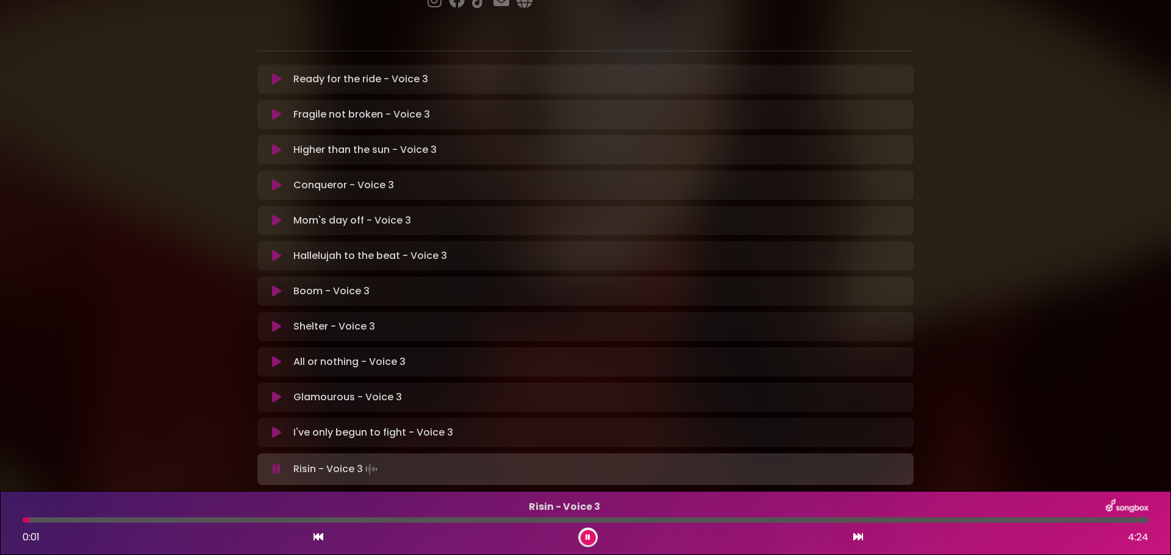
click at [594, 537] on button at bounding box center [587, 537] width 15 height 15
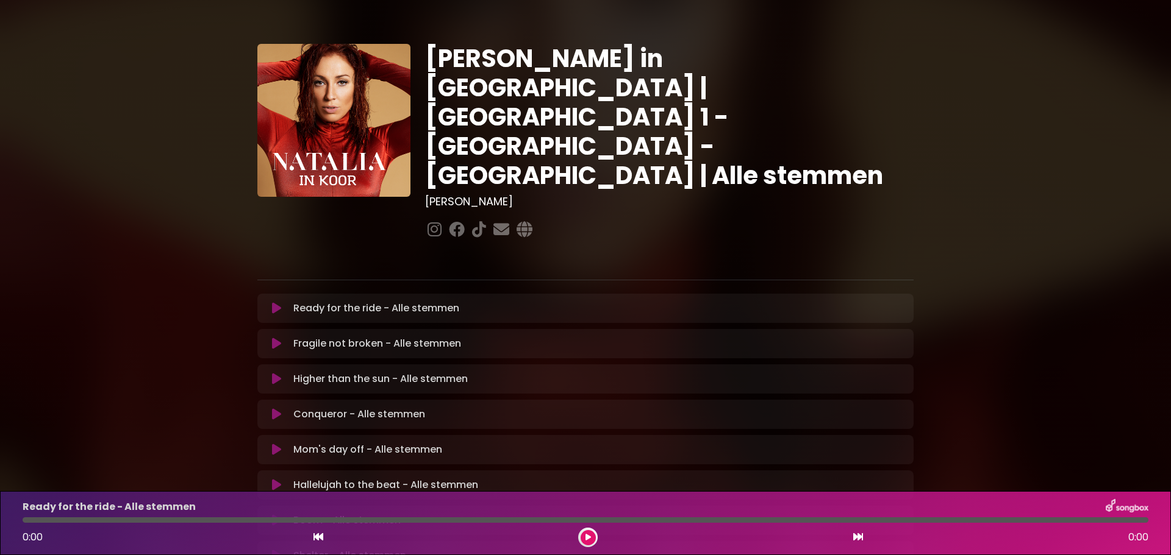
click at [275, 302] on icon at bounding box center [276, 308] width 9 height 12
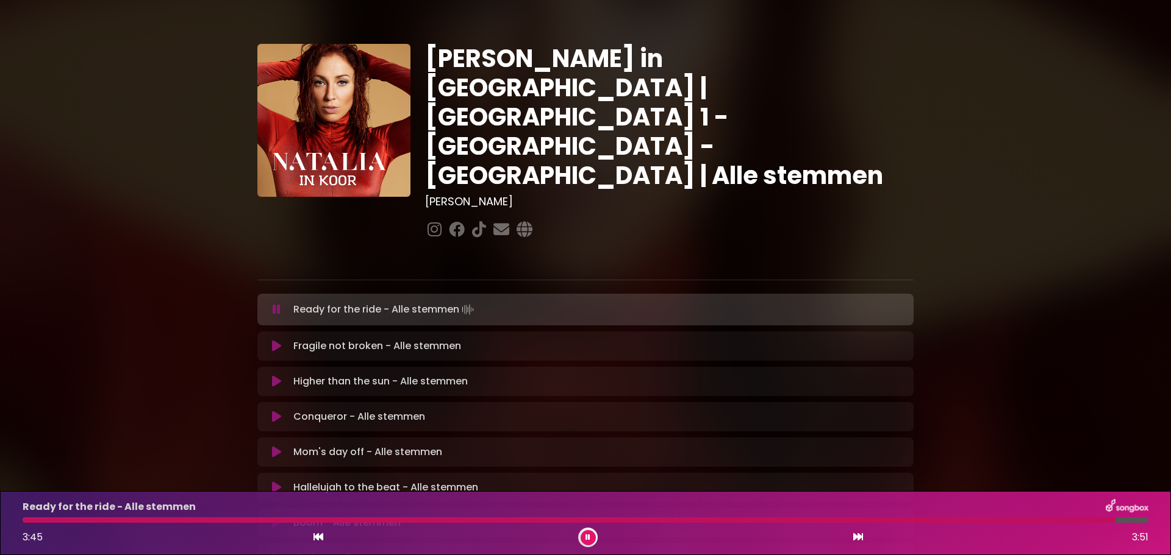
click at [25, 522] on div at bounding box center [569, 520] width 1093 height 5
click at [588, 535] on icon at bounding box center [587, 537] width 5 height 7
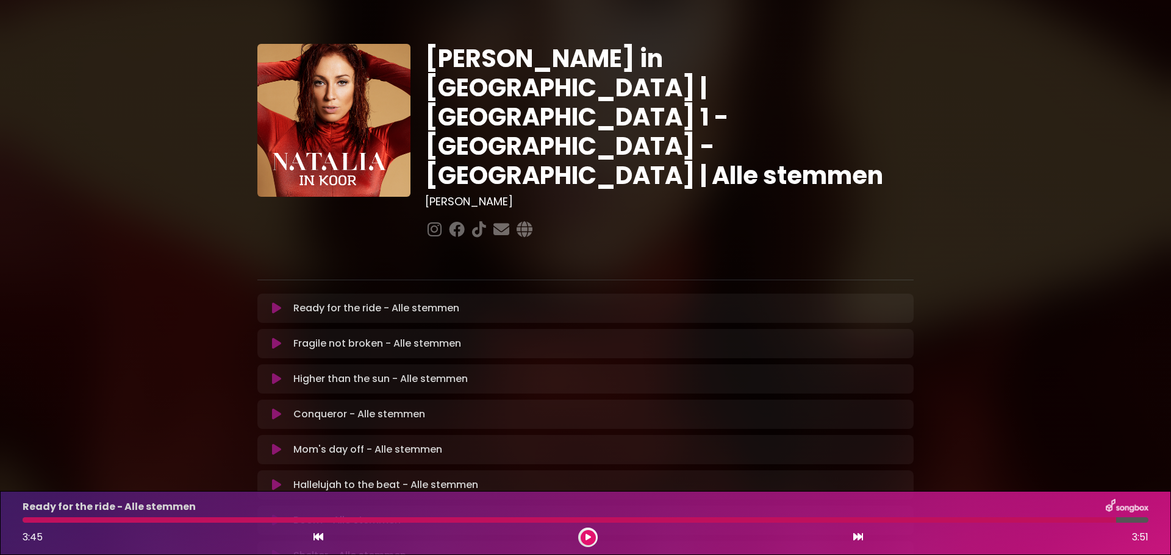
click at [274, 338] on icon at bounding box center [276, 344] width 9 height 12
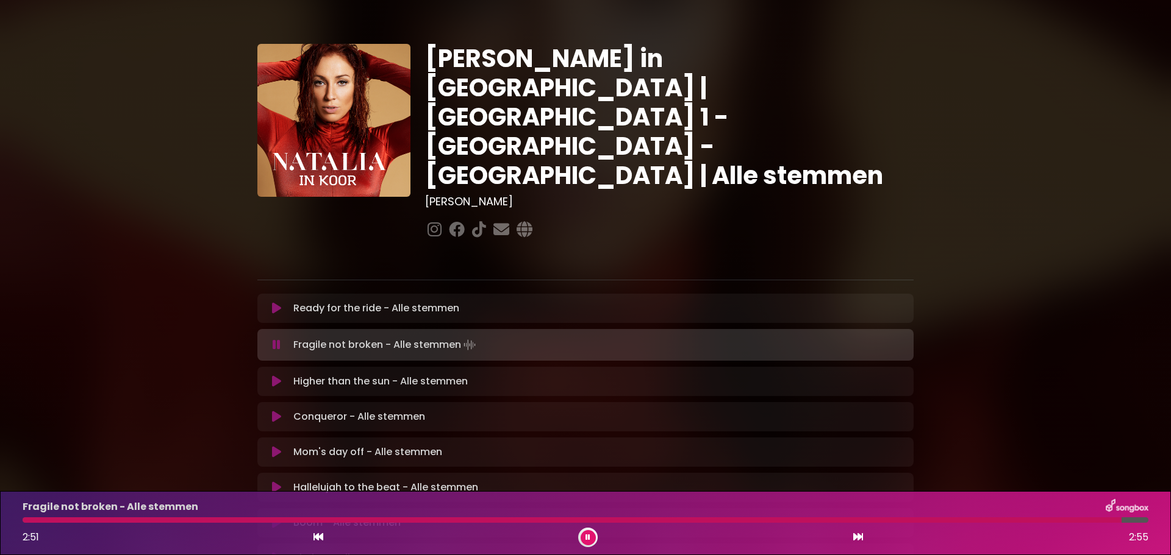
click at [28, 522] on div at bounding box center [572, 520] width 1099 height 5
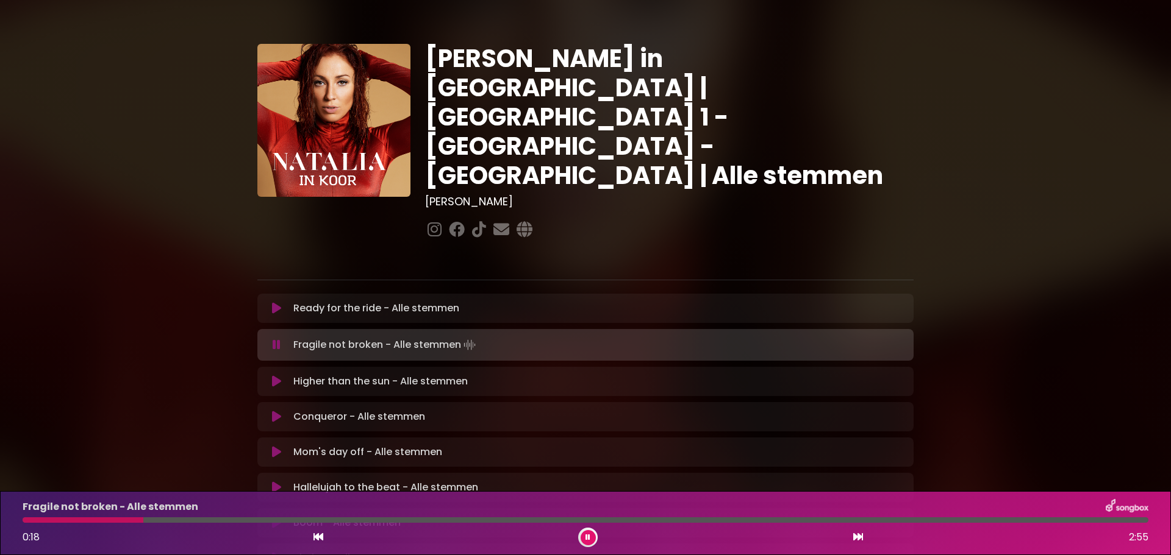
click at [22, 518] on div at bounding box center [585, 520] width 1140 height 5
click at [26, 519] on div at bounding box center [89, 520] width 132 height 5
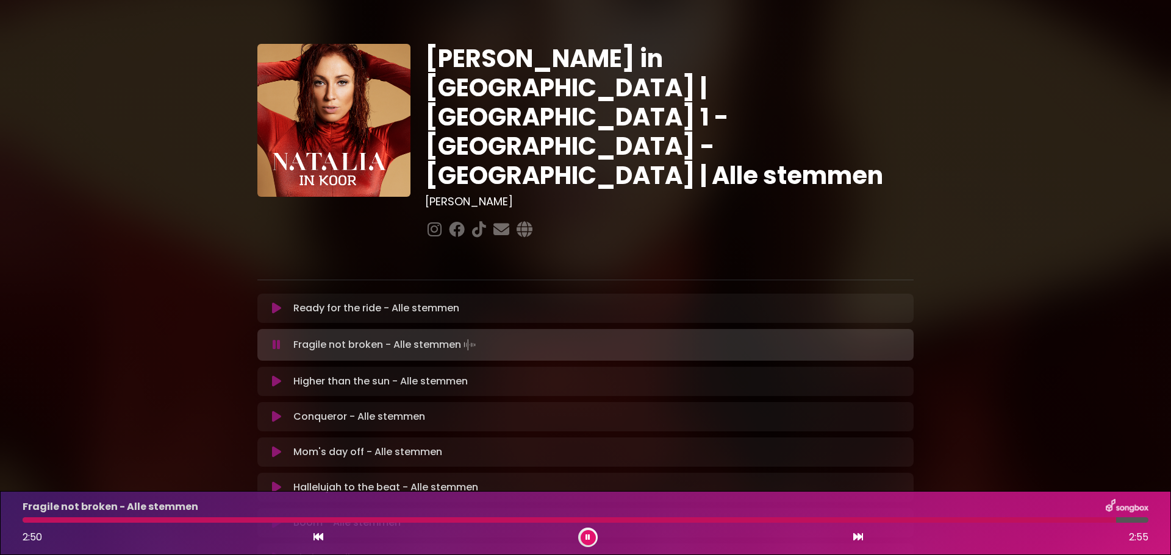
click at [26, 518] on div at bounding box center [569, 520] width 1093 height 5
click at [590, 532] on button at bounding box center [587, 537] width 15 height 15
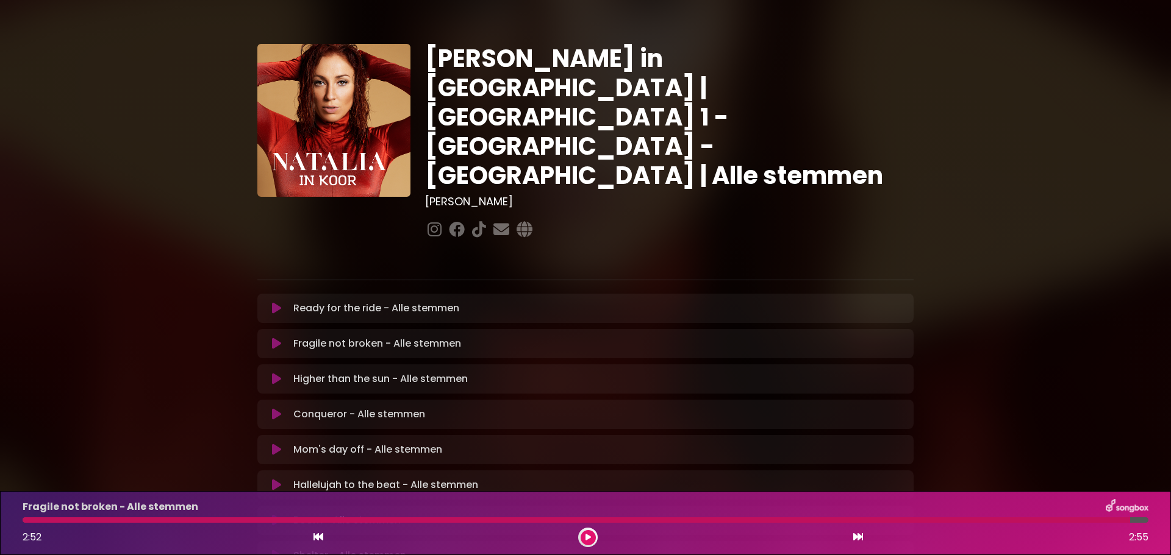
click at [272, 373] on icon at bounding box center [276, 379] width 9 height 12
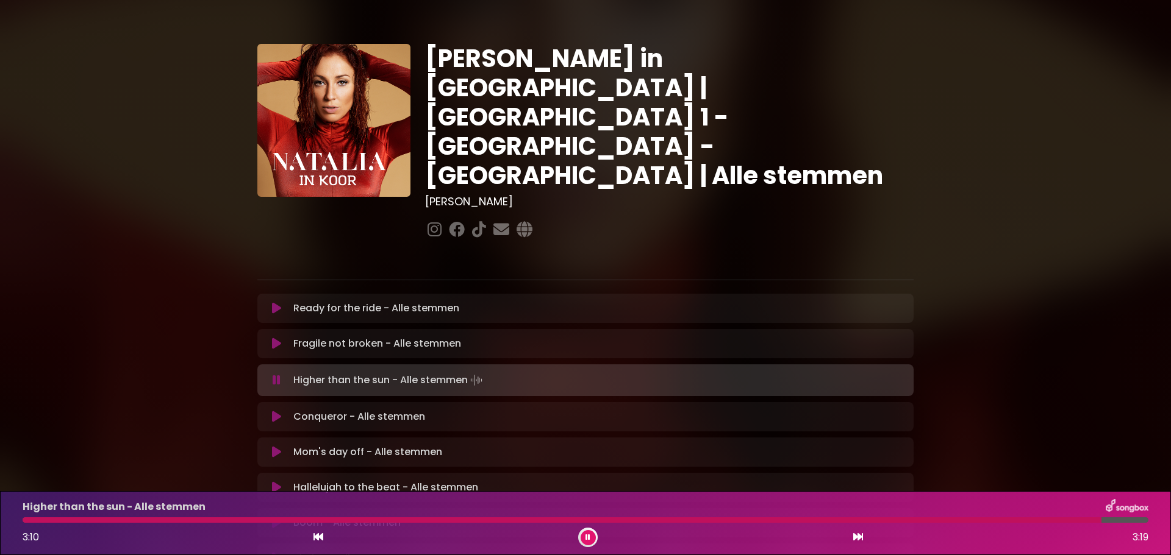
click at [814, 517] on div "Higher than the sun - Alle stemmen 3:10 3:19" at bounding box center [585, 523] width 1140 height 48
click at [814, 517] on div "Higher than the sun - Alle stemmen 3:11 3:19" at bounding box center [585, 523] width 1140 height 48
click at [805, 519] on div at bounding box center [571, 520] width 1096 height 5
click at [584, 533] on button at bounding box center [587, 537] width 15 height 15
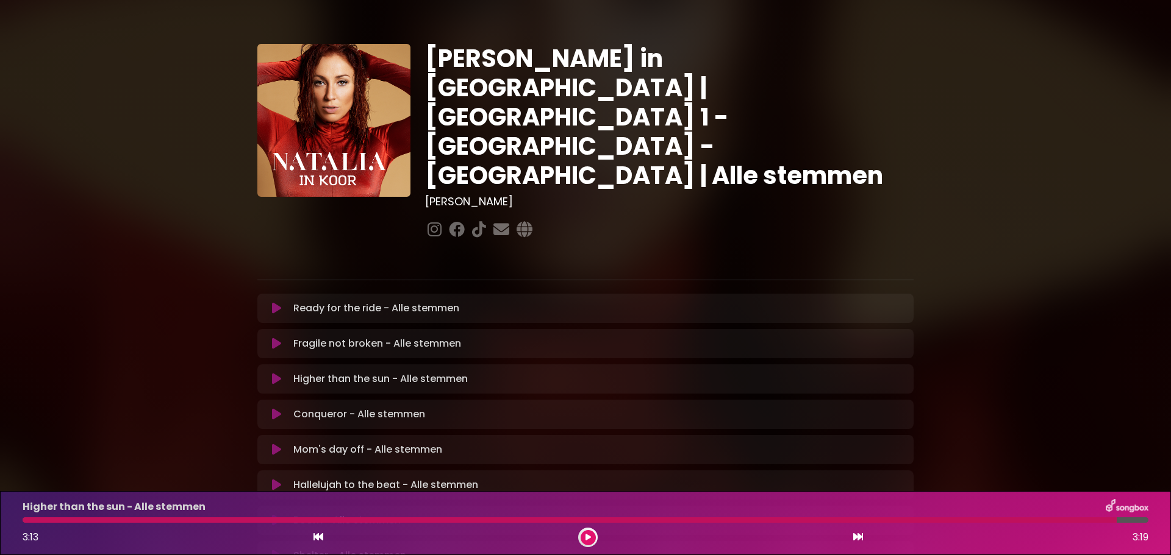
click at [275, 409] on icon at bounding box center [276, 415] width 9 height 12
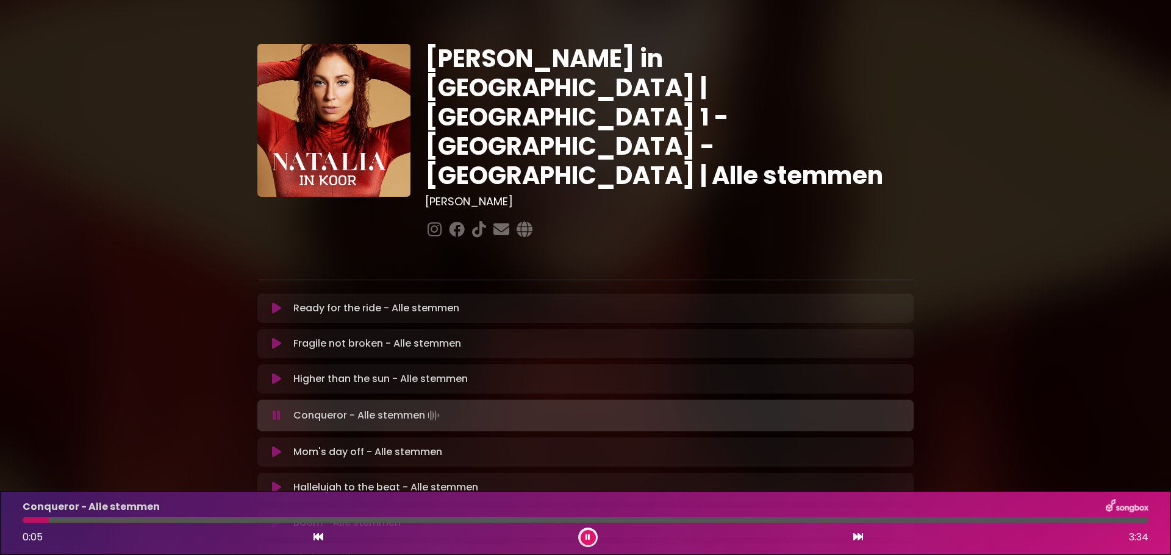
click at [129, 522] on div at bounding box center [586, 520] width 1126 height 5
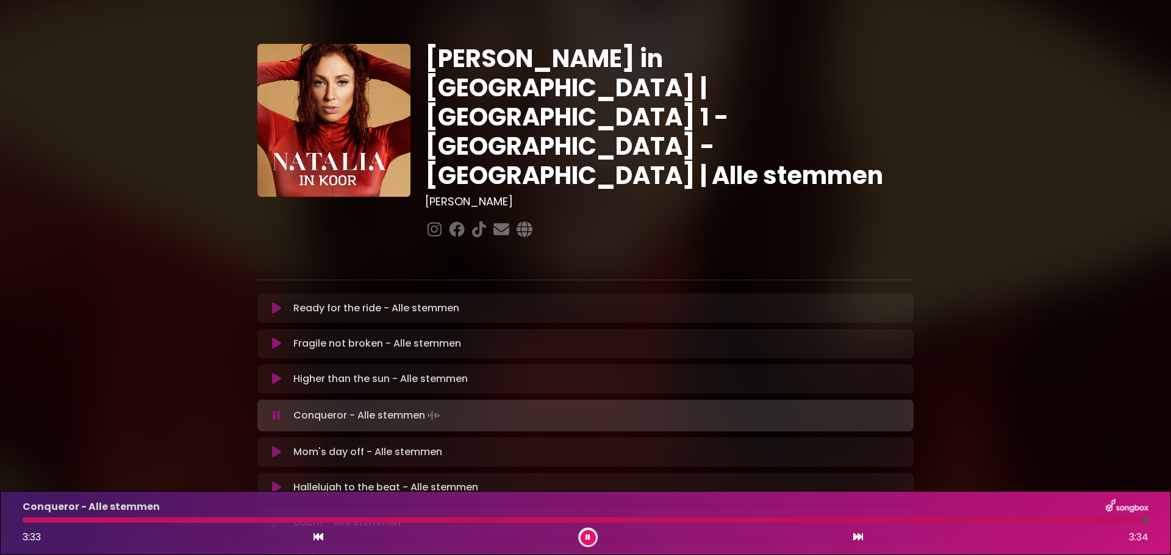
click at [587, 537] on icon at bounding box center [587, 537] width 5 height 7
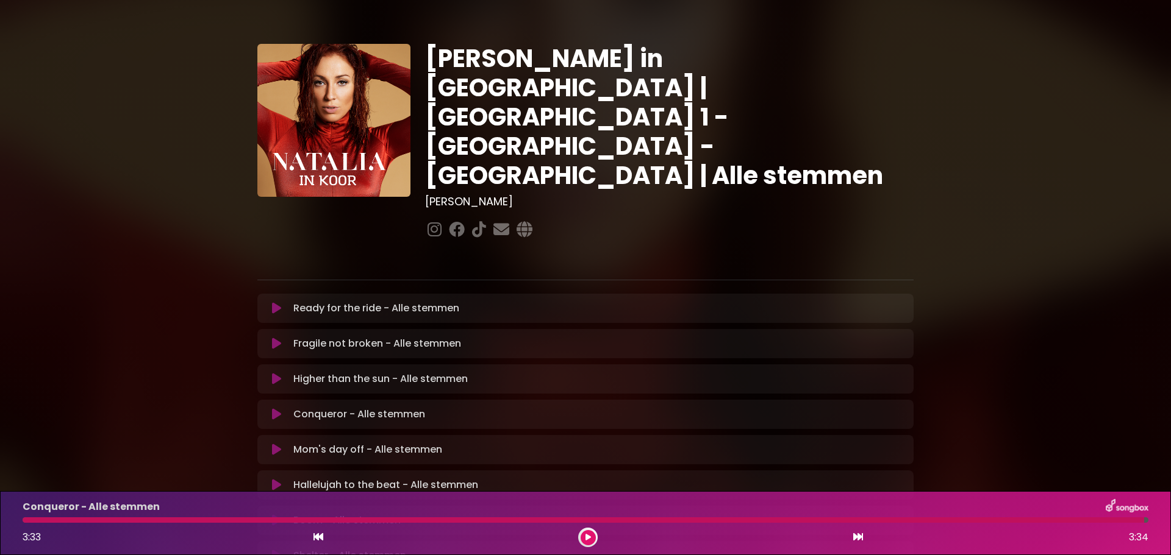
click at [273, 444] on icon at bounding box center [276, 450] width 9 height 12
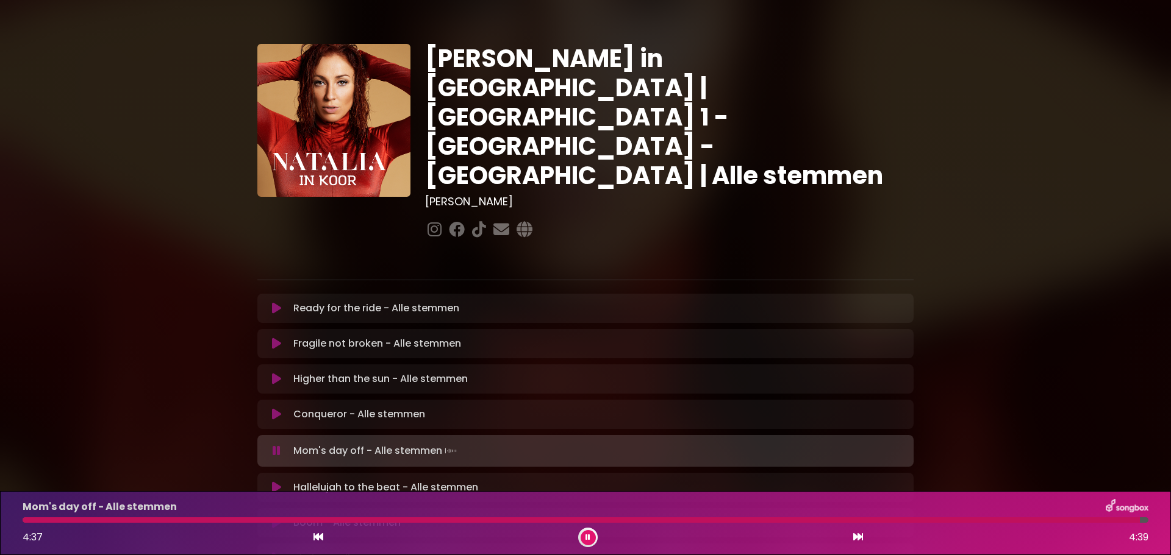
click at [592, 536] on button at bounding box center [587, 537] width 15 height 15
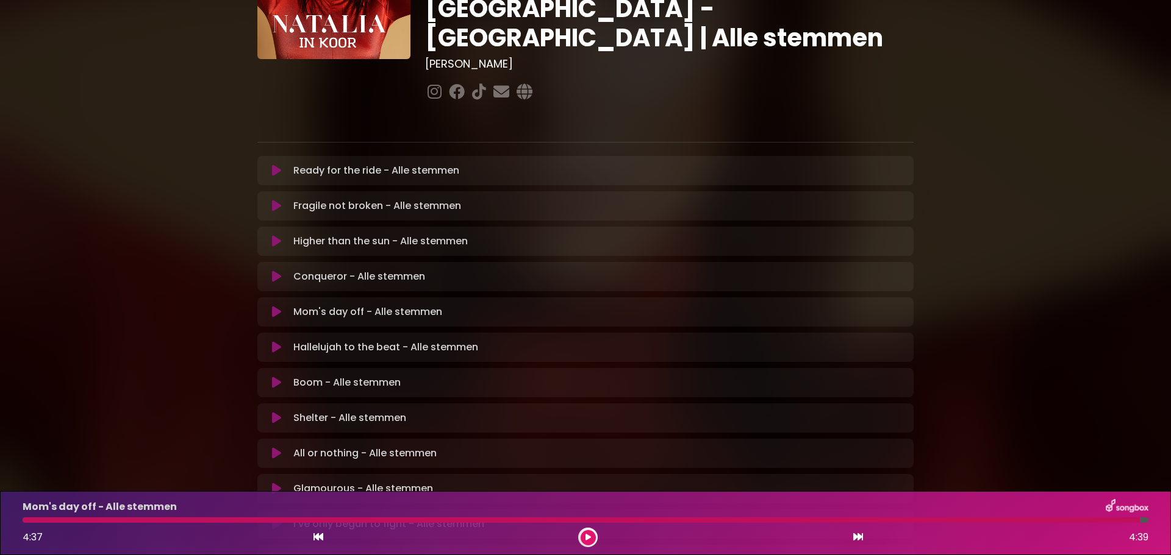
scroll to position [137, 0]
click at [277, 377] on icon at bounding box center [276, 383] width 9 height 12
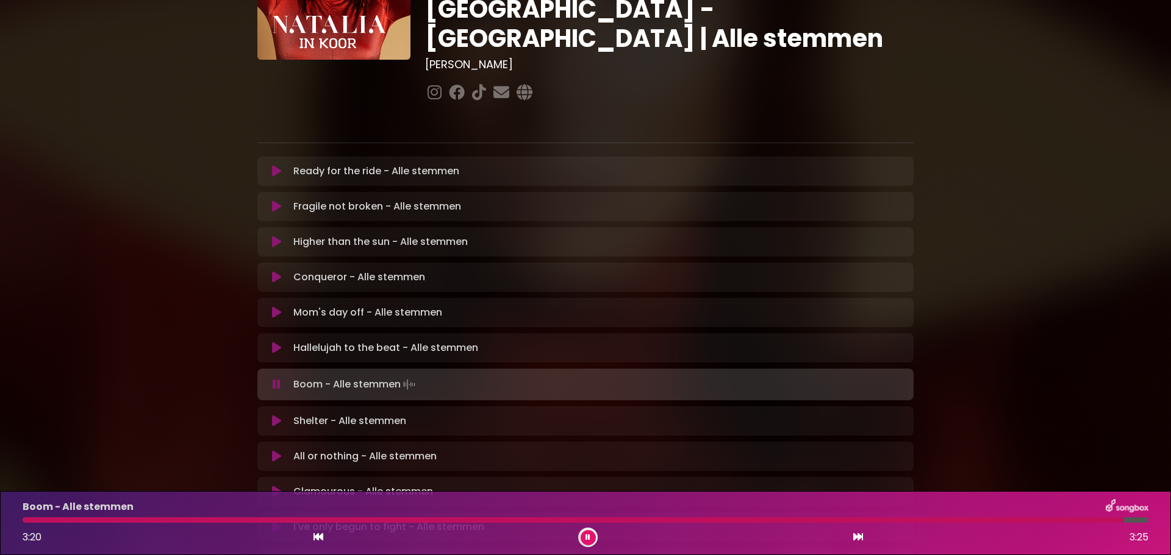
click at [589, 534] on icon at bounding box center [587, 537] width 5 height 7
